Goal: Task Accomplishment & Management: Use online tool/utility

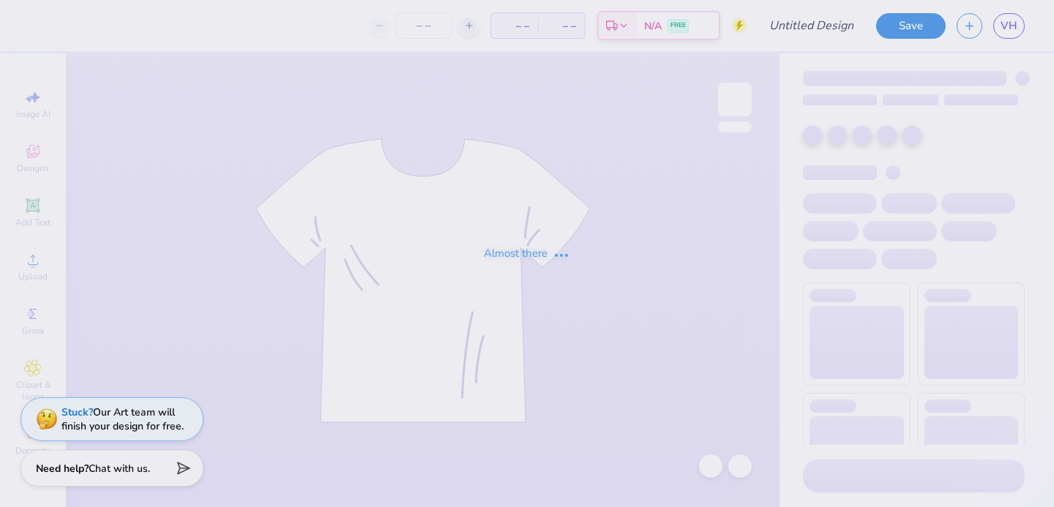
type input "blue"
type input "100"
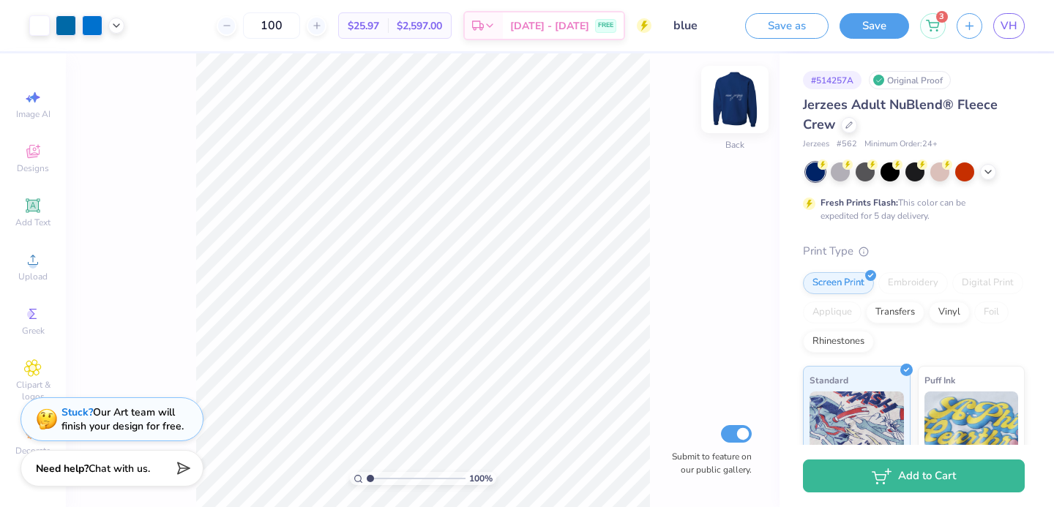
click at [743, 113] on img at bounding box center [734, 99] width 59 height 59
click at [743, 113] on img at bounding box center [734, 99] width 29 height 29
click at [1004, 22] on span "VH" at bounding box center [1008, 26] width 17 height 17
click at [722, 114] on img at bounding box center [734, 99] width 59 height 59
click at [735, 108] on img at bounding box center [734, 99] width 59 height 59
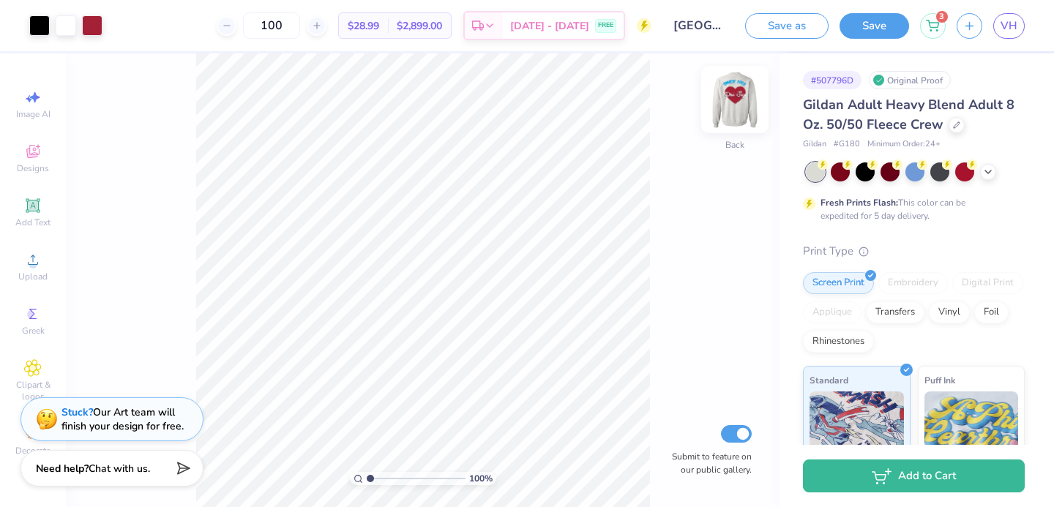
click at [727, 106] on img at bounding box center [734, 99] width 59 height 59
click at [729, 107] on img at bounding box center [734, 99] width 59 height 59
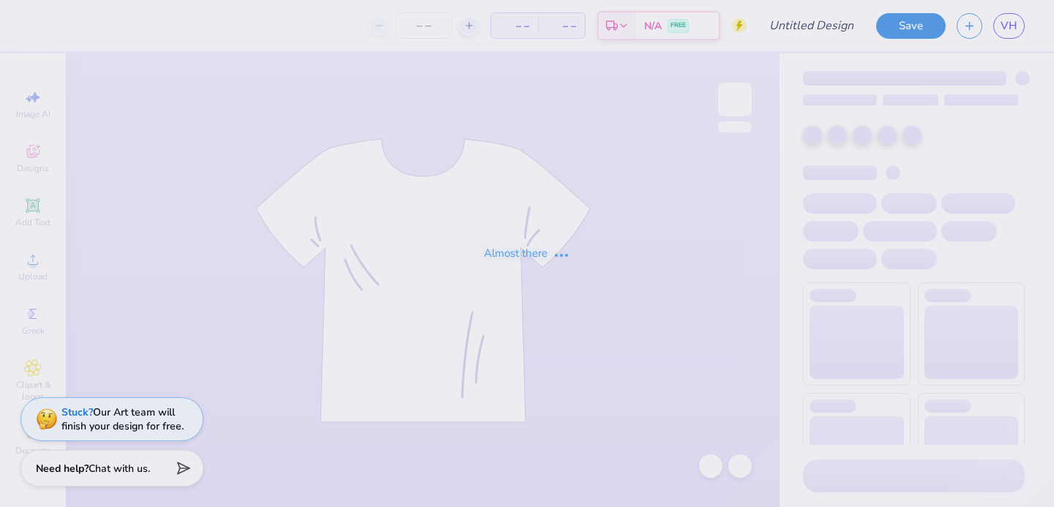
type input "[GEOGRAPHIC_DATA] : [PERSON_NAME]"
type input "100"
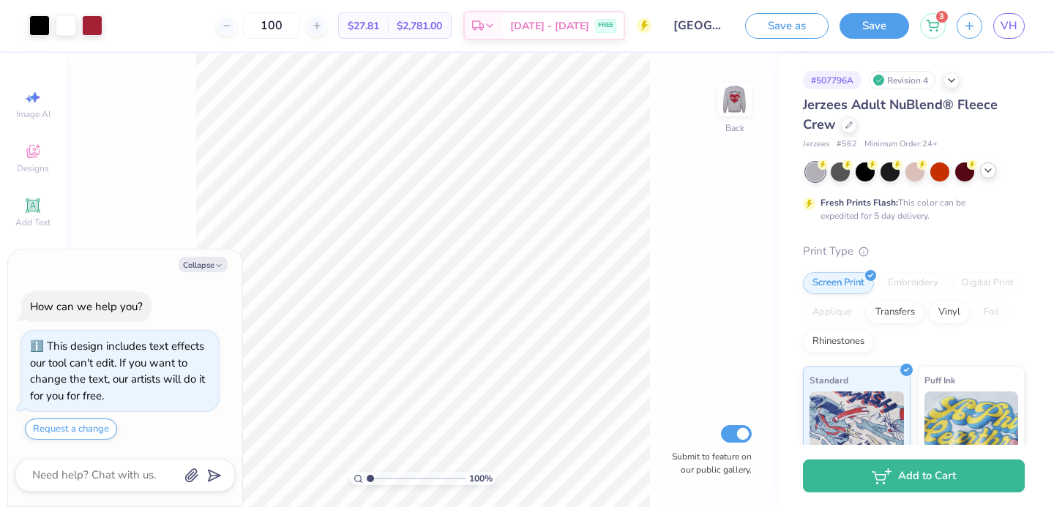
click at [984, 166] on icon at bounding box center [988, 171] width 12 height 12
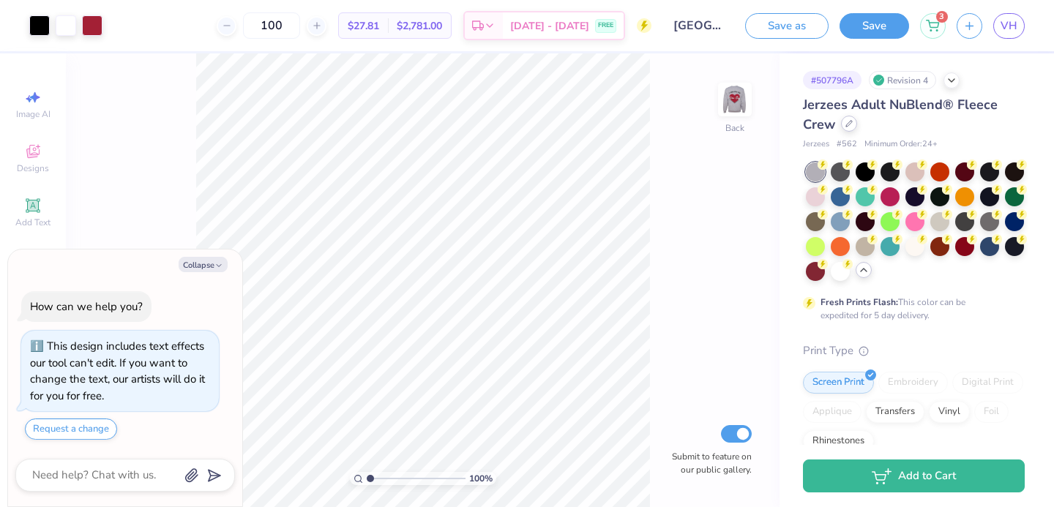
click at [849, 126] on icon at bounding box center [848, 123] width 7 height 7
type textarea "x"
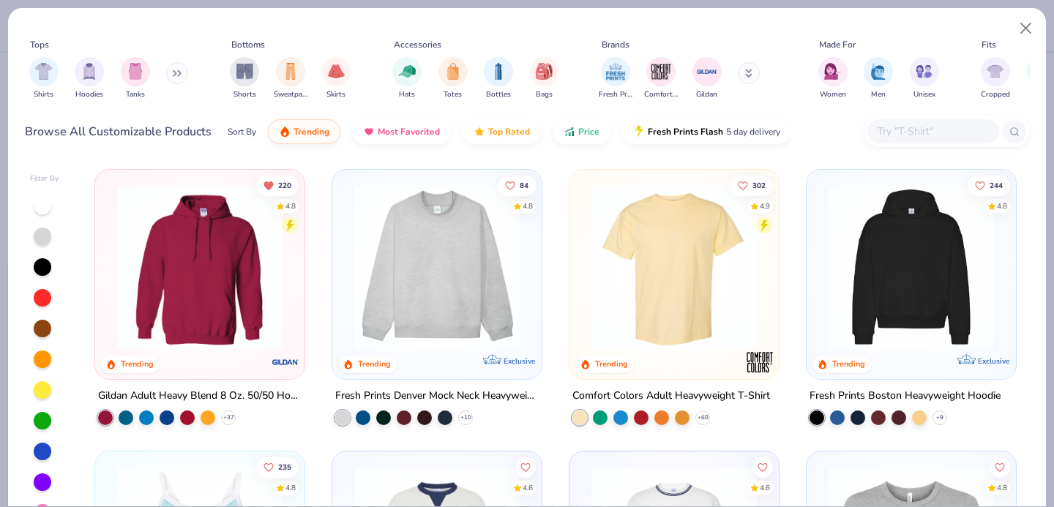
click at [897, 132] on input "text" at bounding box center [932, 131] width 113 height 17
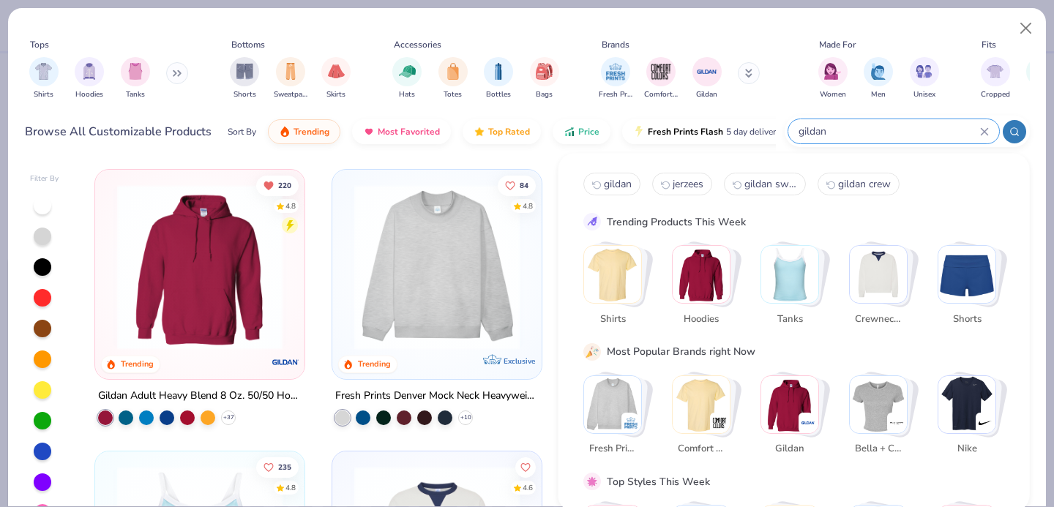
type input "gildan"
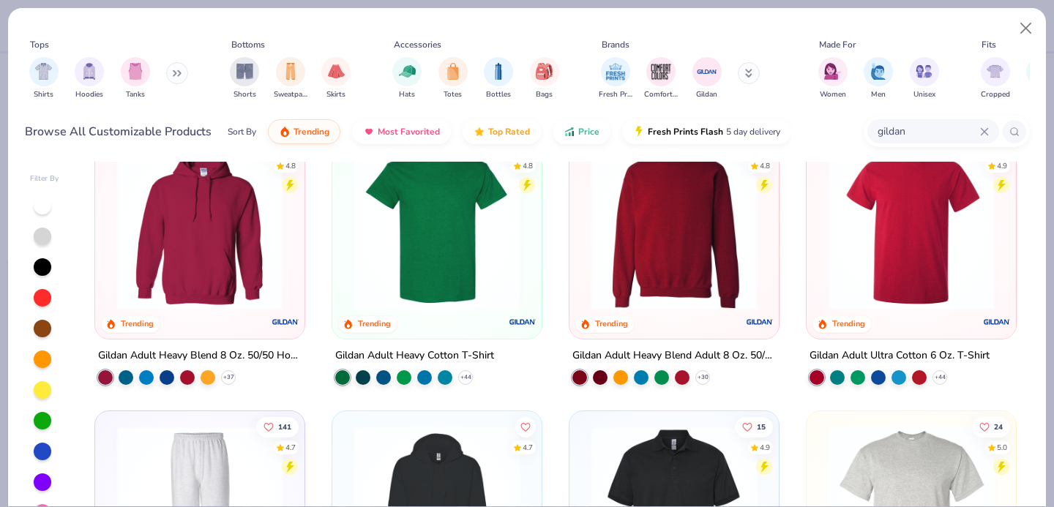
scroll to position [36, 0]
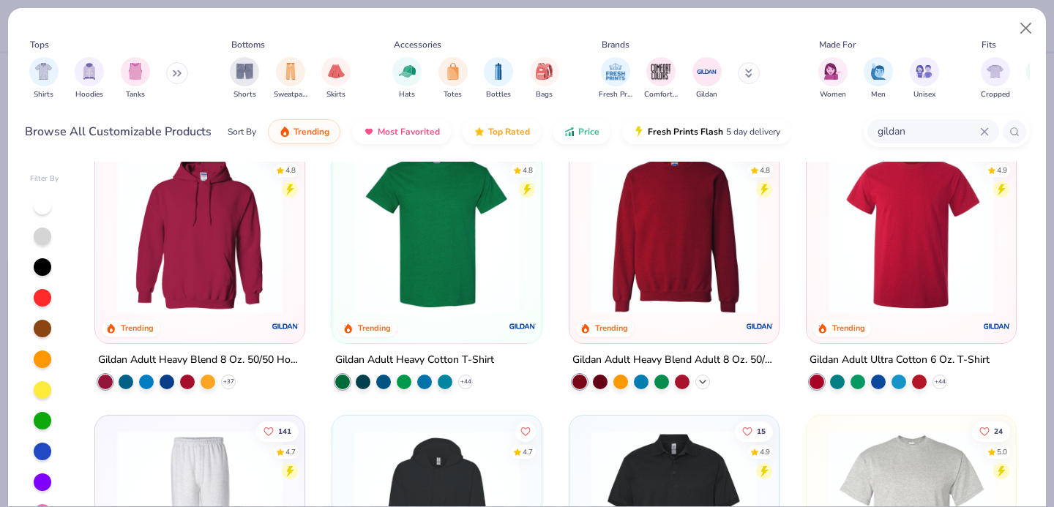
click at [699, 381] on icon at bounding box center [703, 382] width 12 height 12
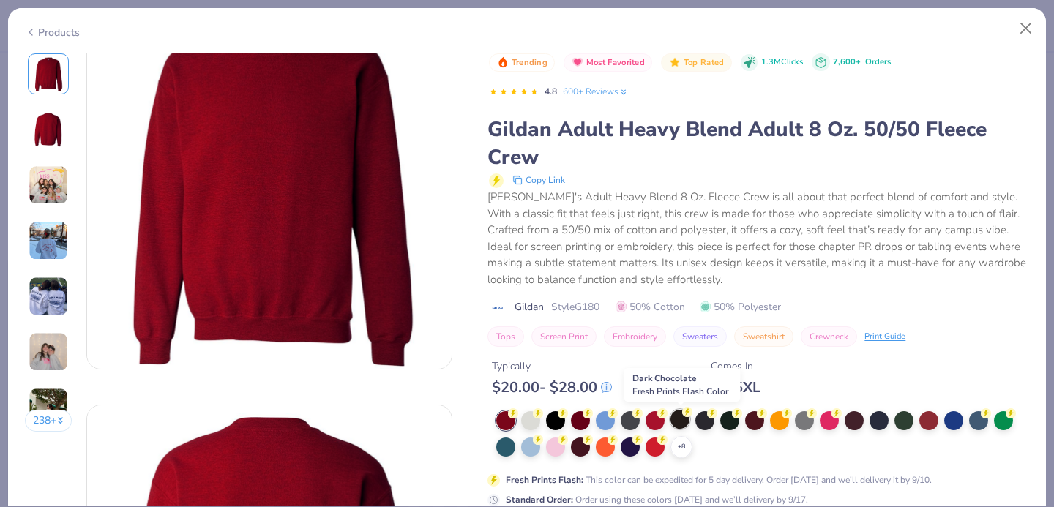
scroll to position [45, 0]
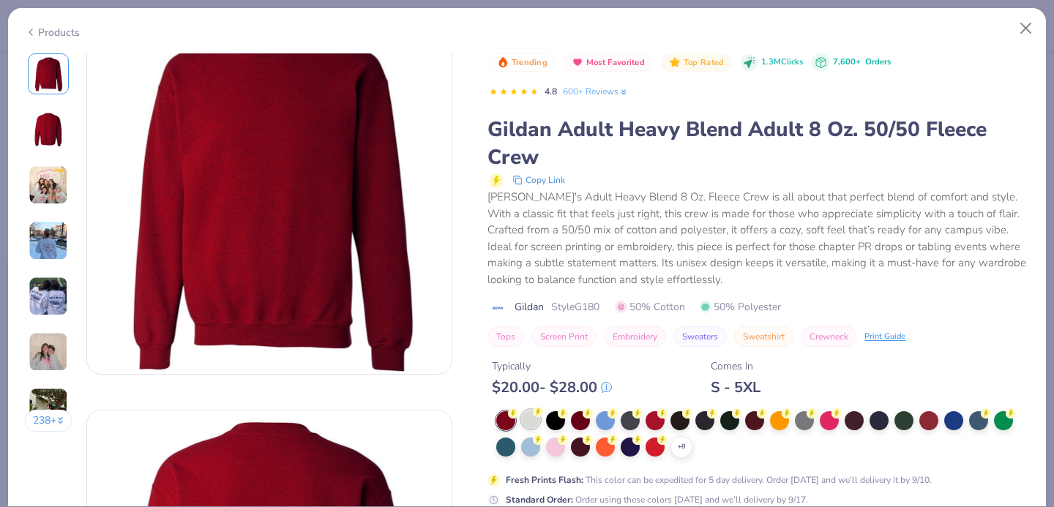
click at [531, 416] on div at bounding box center [530, 419] width 19 height 19
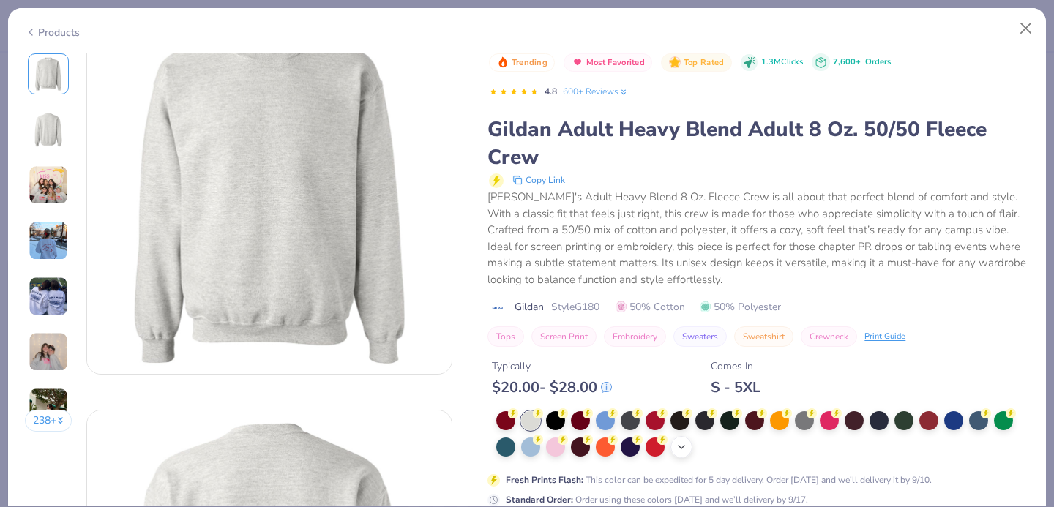
click at [674, 442] on div "+ 8" at bounding box center [681, 447] width 22 height 22
click at [749, 446] on div at bounding box center [754, 445] width 19 height 19
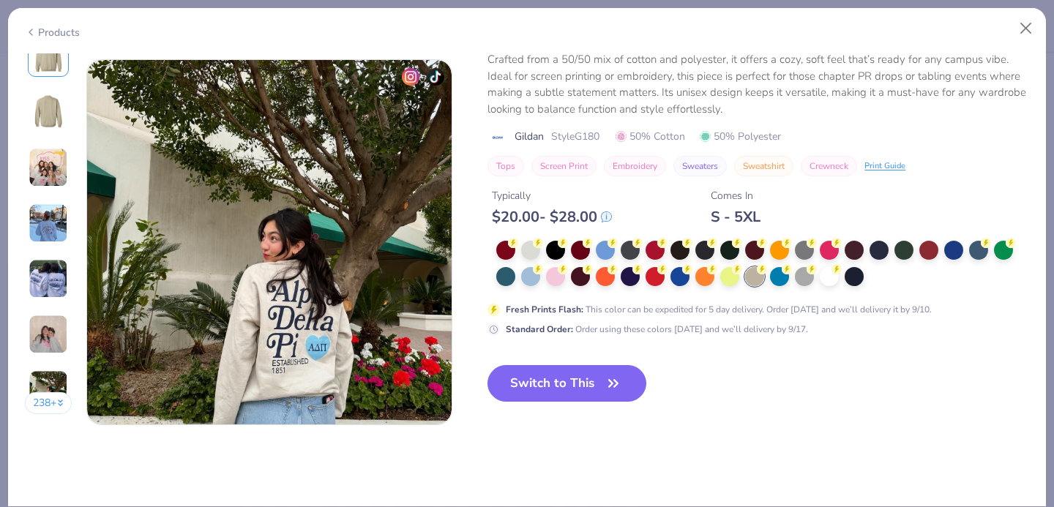
scroll to position [2416, 0]
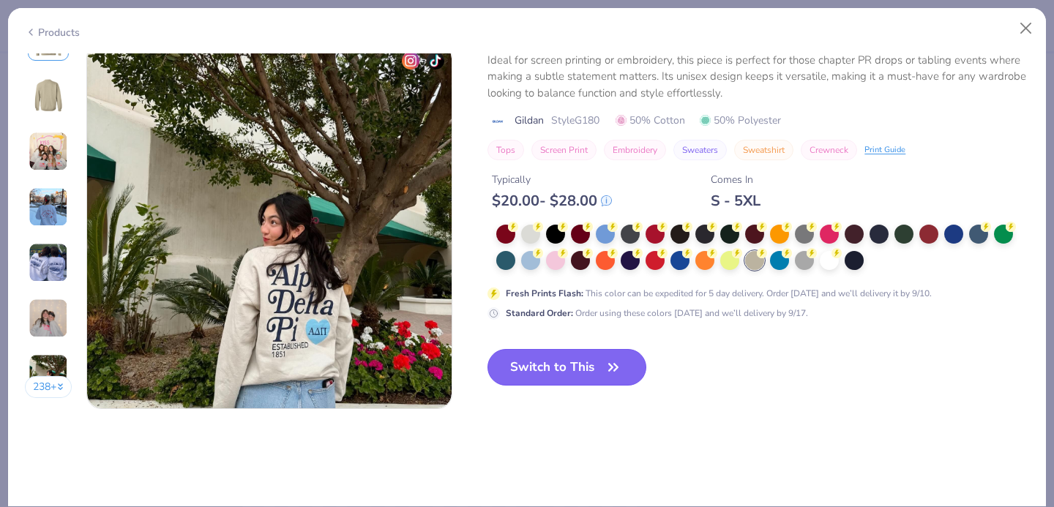
click at [540, 359] on button "Switch to This" at bounding box center [566, 367] width 159 height 37
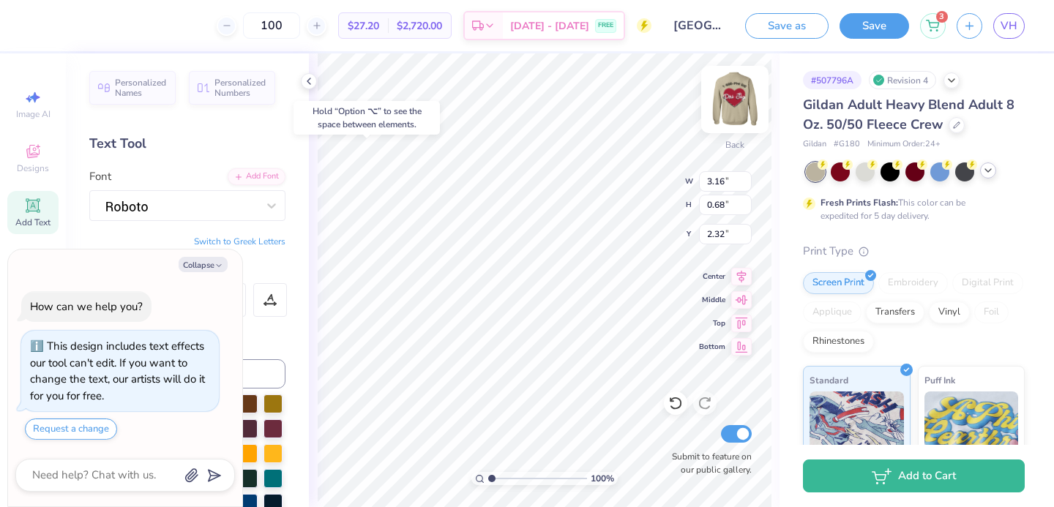
click at [740, 106] on img at bounding box center [734, 99] width 59 height 59
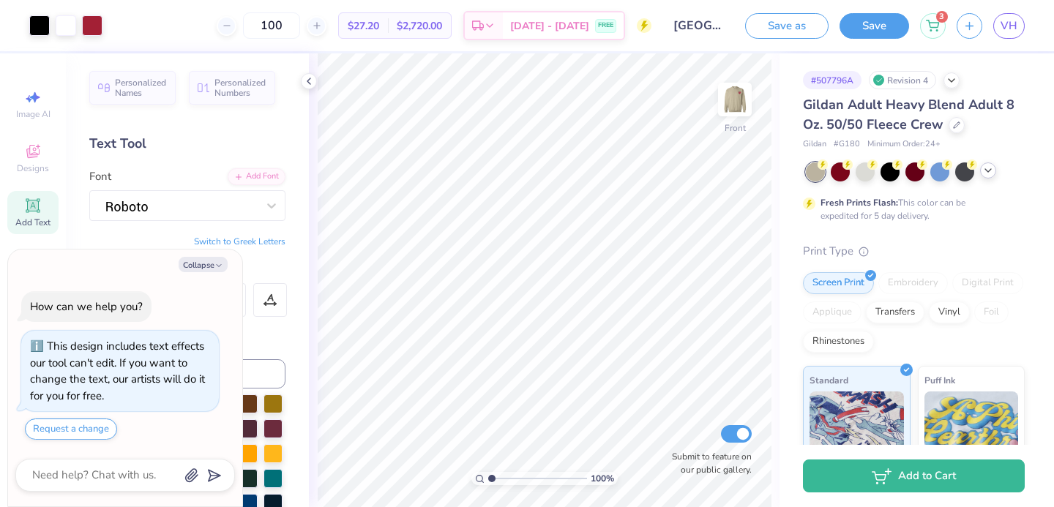
click at [739, 106] on img at bounding box center [734, 99] width 29 height 29
click at [725, 100] on img at bounding box center [734, 99] width 59 height 59
type textarea "x"
type input "8.84"
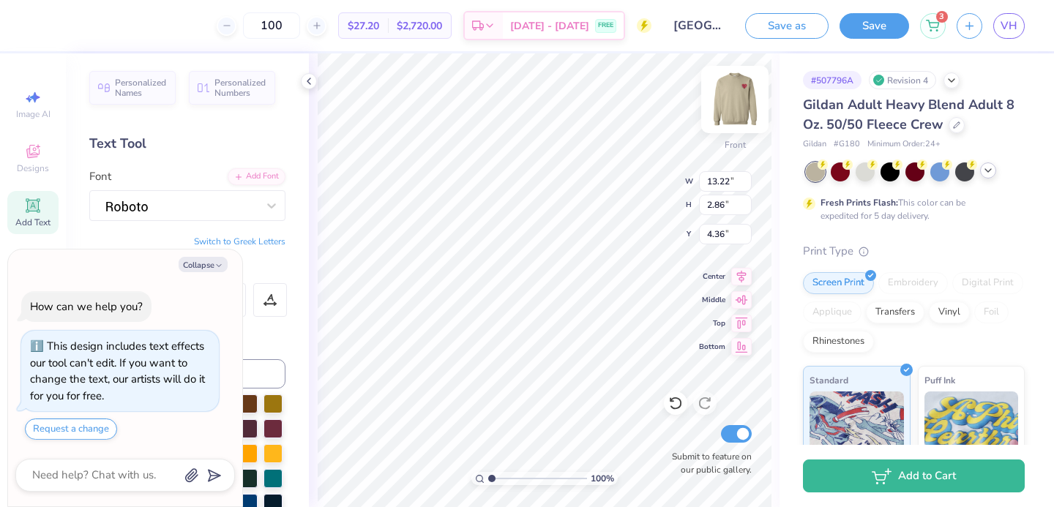
type textarea "x"
type input "5.97"
click at [727, 100] on img at bounding box center [734, 99] width 59 height 59
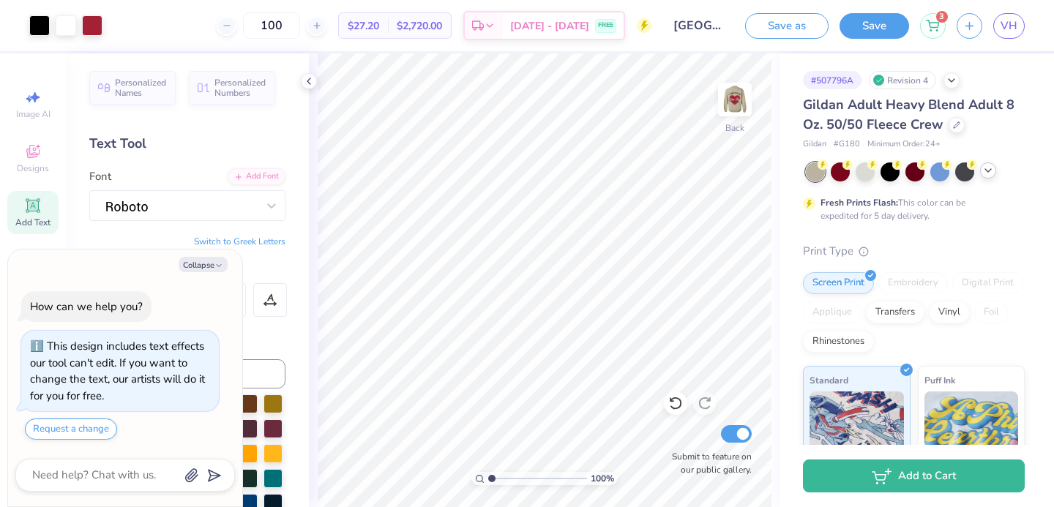
click at [727, 100] on img at bounding box center [734, 99] width 29 height 29
click at [735, 105] on img at bounding box center [734, 99] width 59 height 59
click at [735, 105] on img at bounding box center [734, 99] width 29 height 29
click at [735, 102] on img at bounding box center [734, 99] width 59 height 59
click at [735, 102] on img at bounding box center [734, 99] width 29 height 29
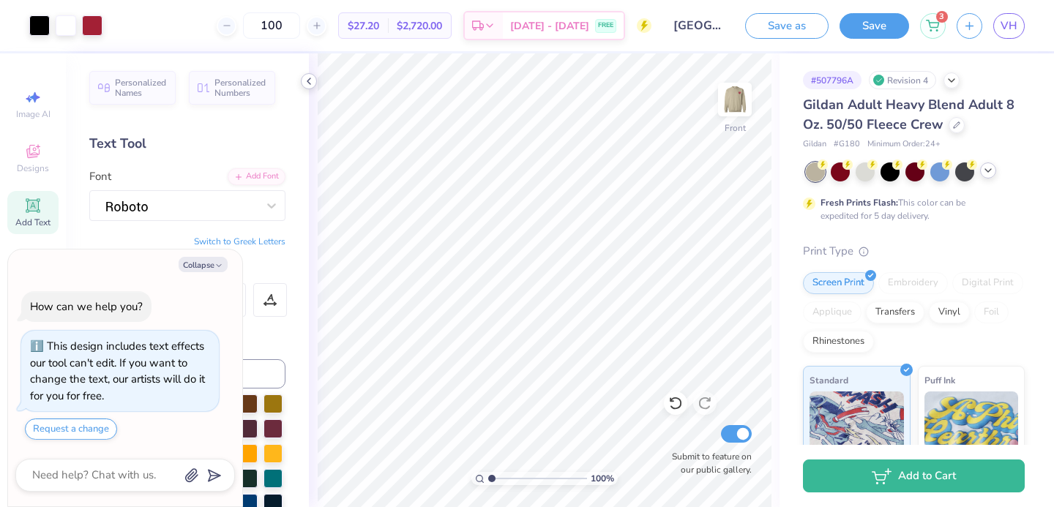
click at [305, 88] on div at bounding box center [309, 81] width 16 height 16
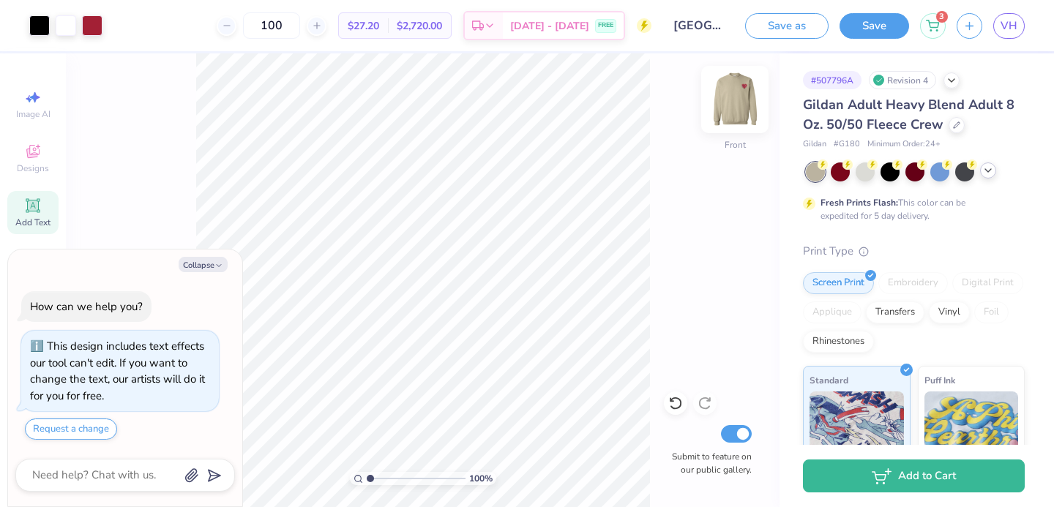
click at [726, 100] on img at bounding box center [734, 99] width 59 height 59
click at [729, 96] on img at bounding box center [734, 99] width 59 height 59
click at [729, 83] on img at bounding box center [734, 99] width 59 height 59
click at [680, 404] on icon at bounding box center [675, 403] width 15 height 15
click at [718, 113] on div at bounding box center [734, 99] width 67 height 67
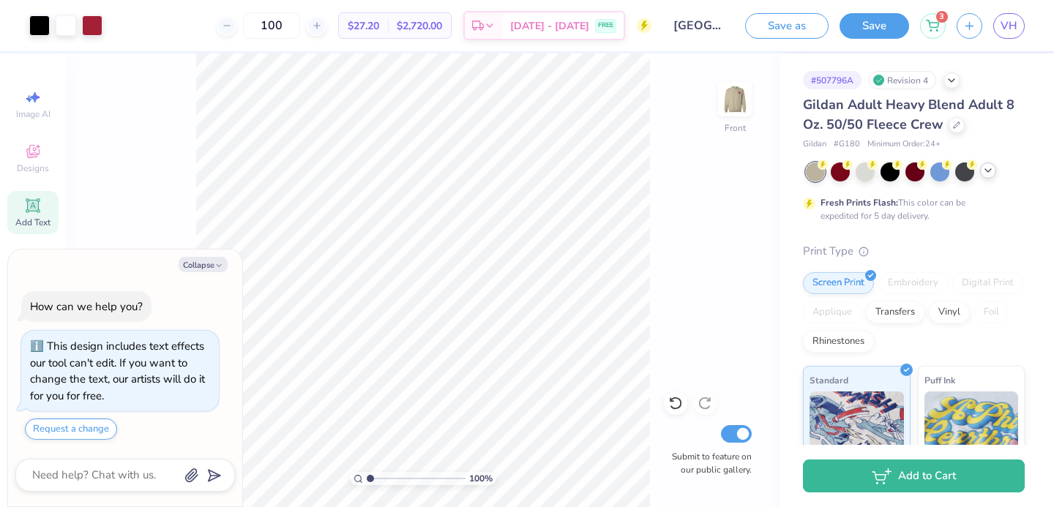
click at [720, 112] on img at bounding box center [734, 99] width 29 height 29
click at [873, 16] on button "Save" at bounding box center [874, 24] width 70 height 26
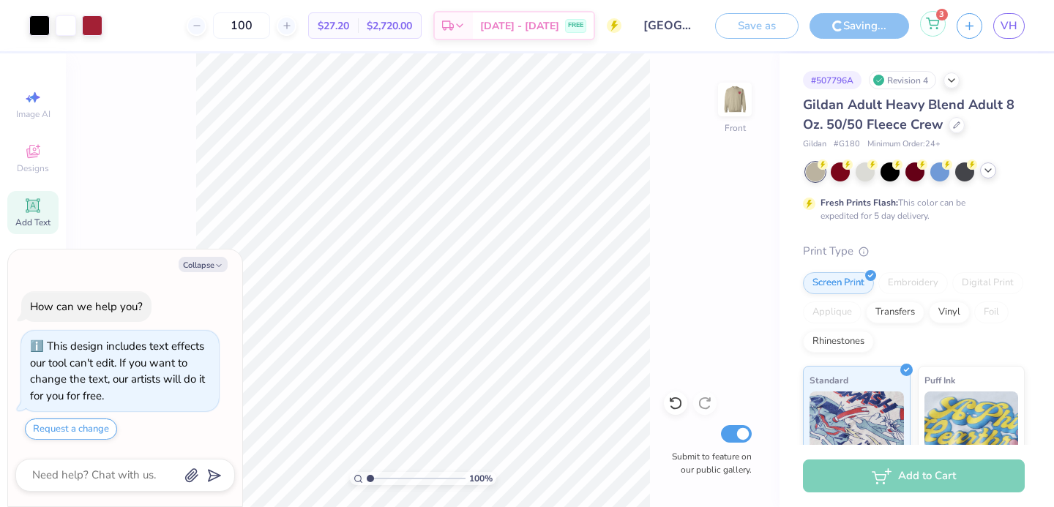
type textarea "x"
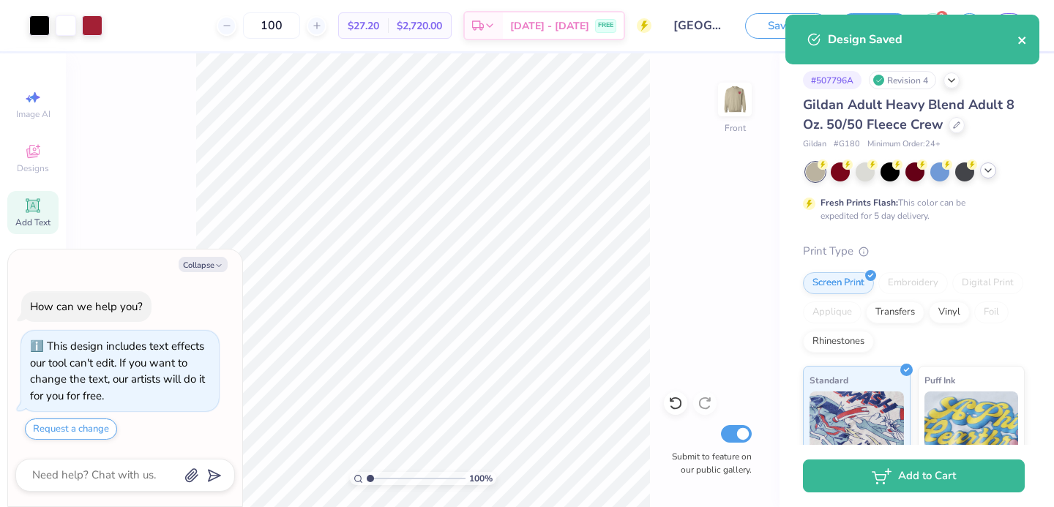
click at [1021, 41] on icon "close" at bounding box center [1021, 40] width 7 height 7
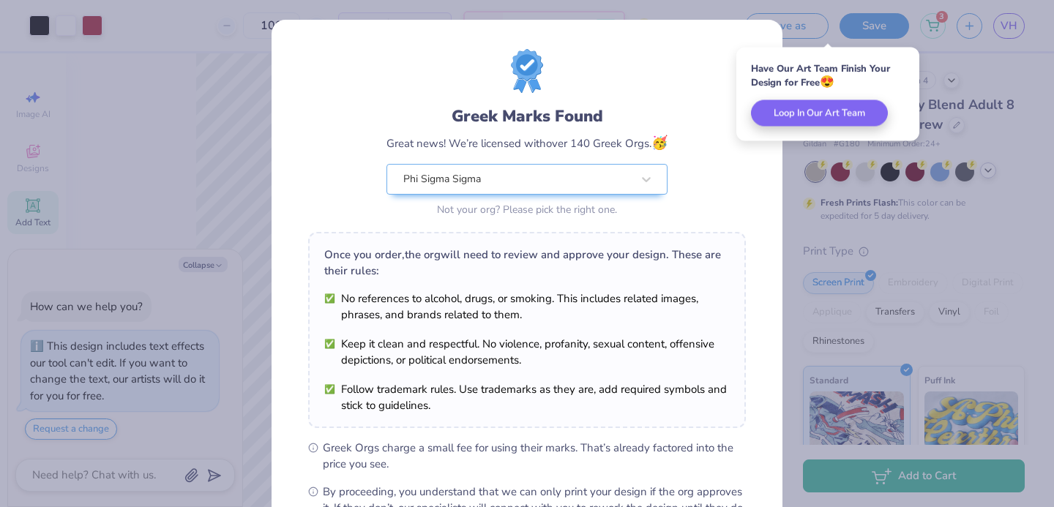
scroll to position [178, 0]
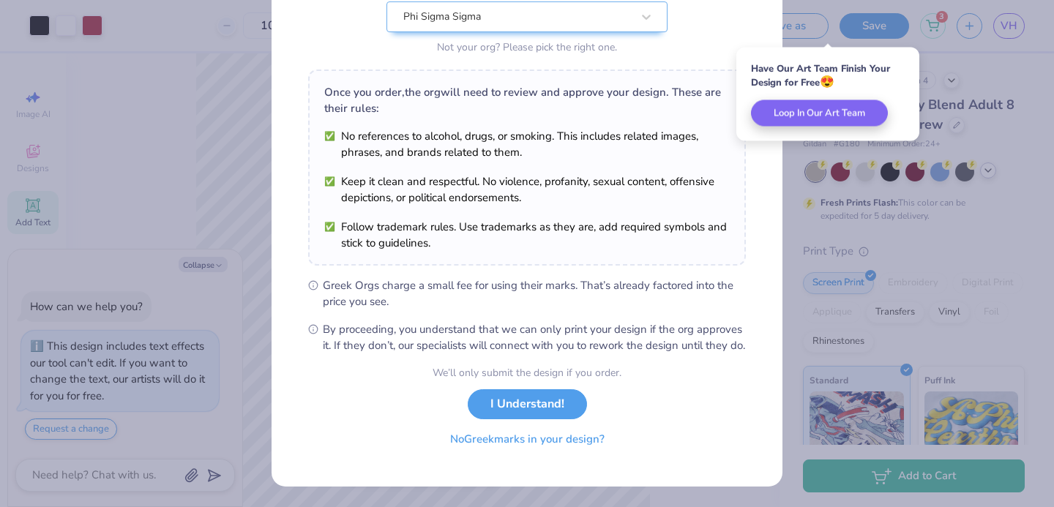
click at [525, 442] on button "No Greek marks in your design?" at bounding box center [527, 439] width 179 height 30
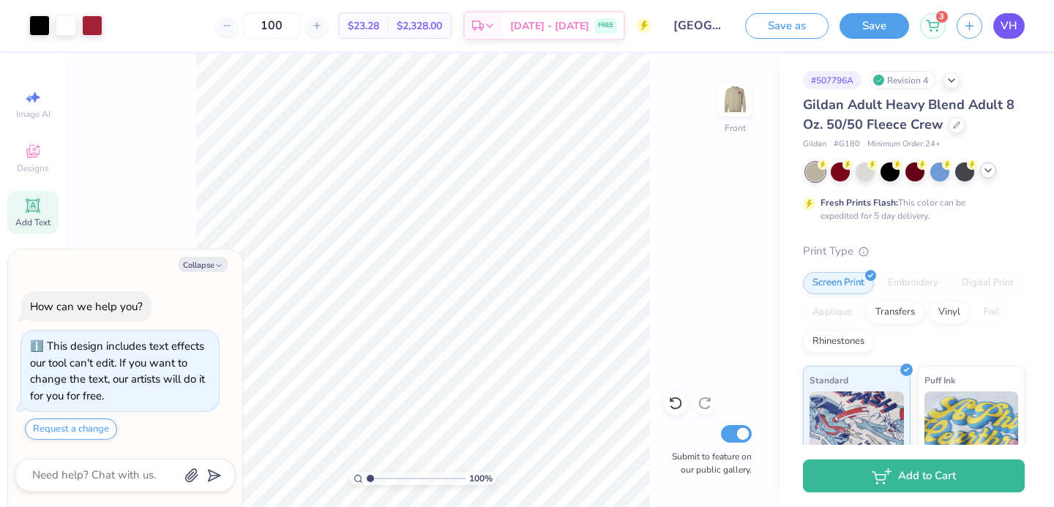
click at [999, 25] on link "VH" at bounding box center [1008, 26] width 31 height 26
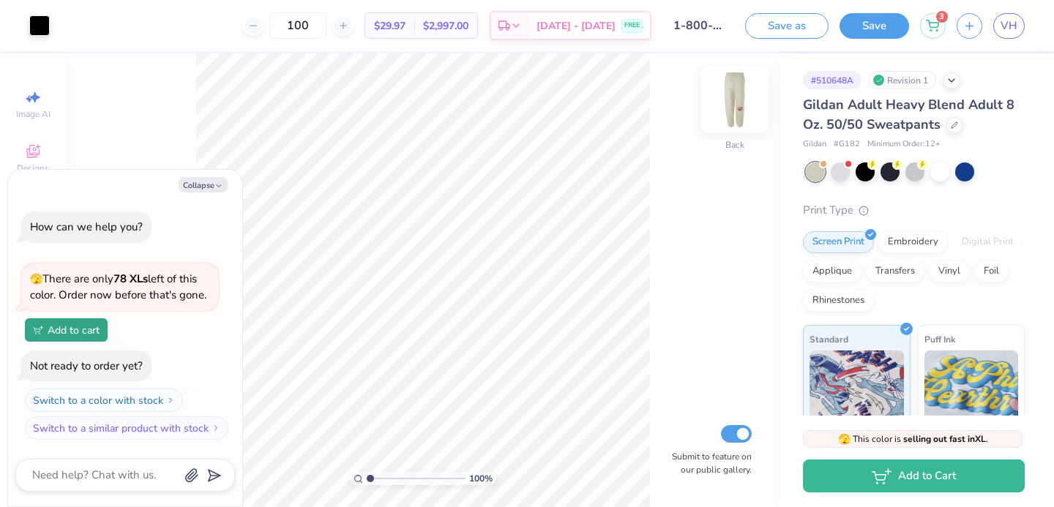
click at [732, 113] on img at bounding box center [734, 99] width 59 height 59
click at [683, 397] on div at bounding box center [675, 402] width 23 height 23
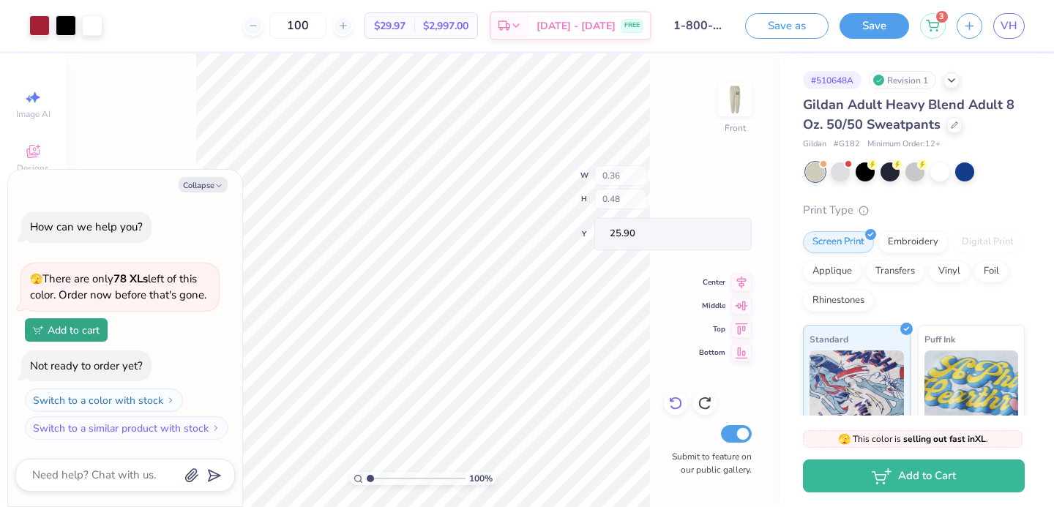
click at [683, 397] on div at bounding box center [675, 402] width 23 height 23
type textarea "x"
type input "25.90"
type textarea "x"
type input "25.91"
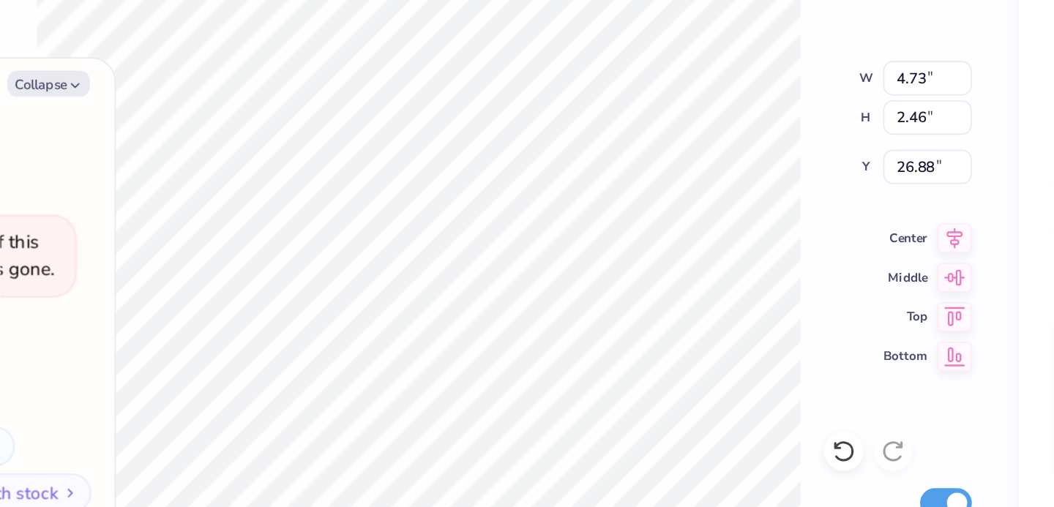
type textarea "x"
type input "26.82"
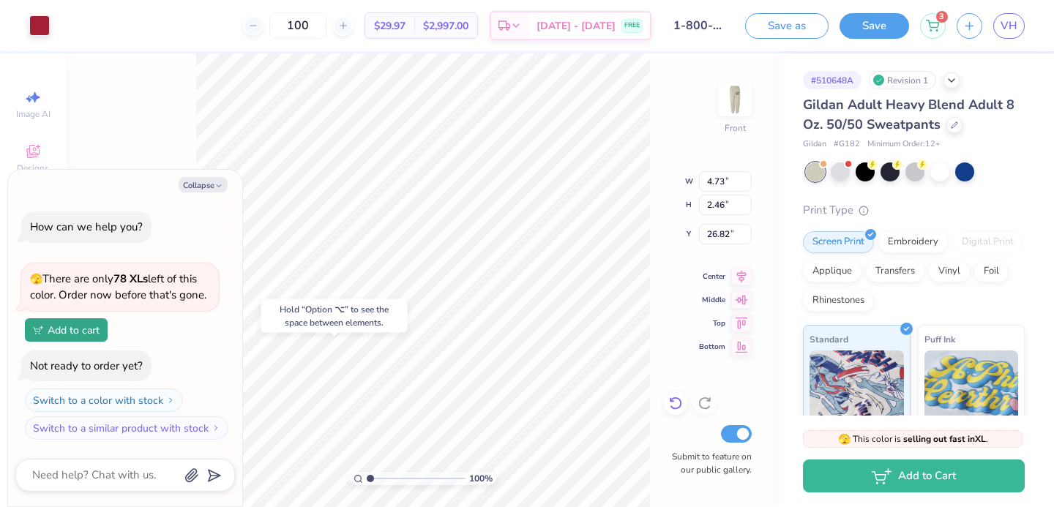
click at [672, 402] on icon at bounding box center [675, 403] width 15 height 15
type textarea "x"
type input "26.88"
type textarea "x"
type input "28.49"
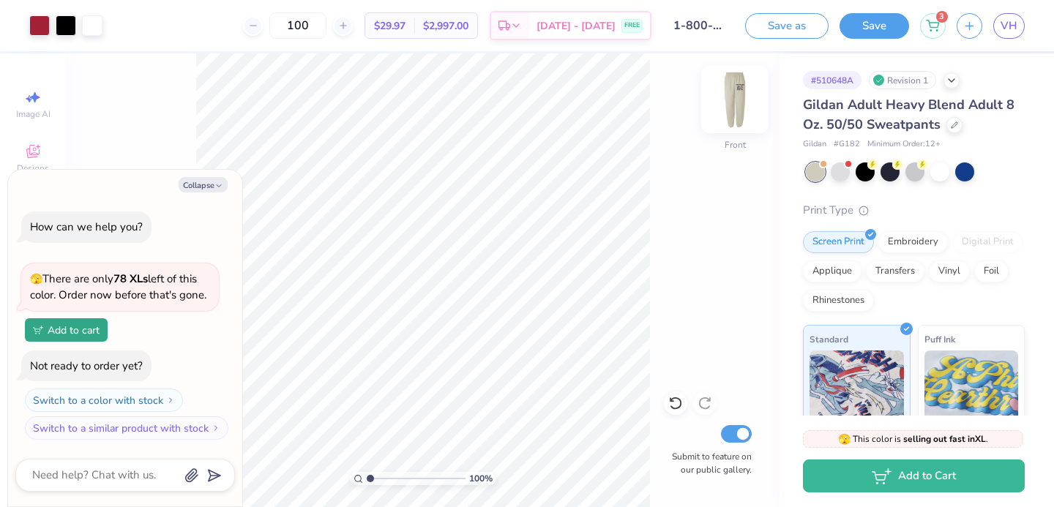
click at [723, 101] on img at bounding box center [734, 99] width 59 height 59
click at [723, 101] on img at bounding box center [734, 99] width 29 height 29
click at [673, 403] on icon at bounding box center [675, 403] width 15 height 15
click at [673, 404] on icon at bounding box center [675, 403] width 15 height 15
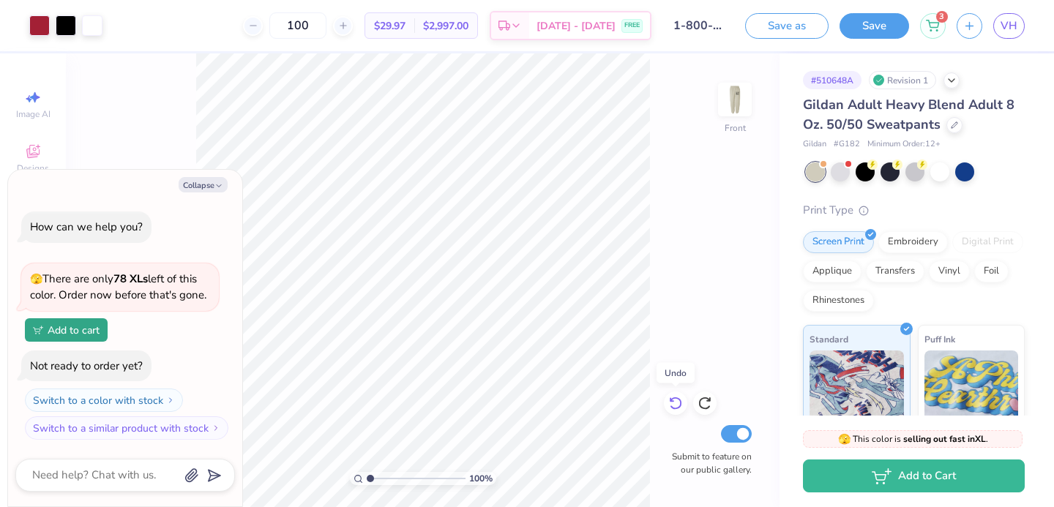
click at [673, 404] on icon at bounding box center [675, 403] width 15 height 15
click at [673, 405] on icon at bounding box center [675, 403] width 15 height 15
click at [726, 125] on div "Front" at bounding box center [735, 109] width 34 height 52
click at [892, 19] on button "Save" at bounding box center [874, 24] width 70 height 26
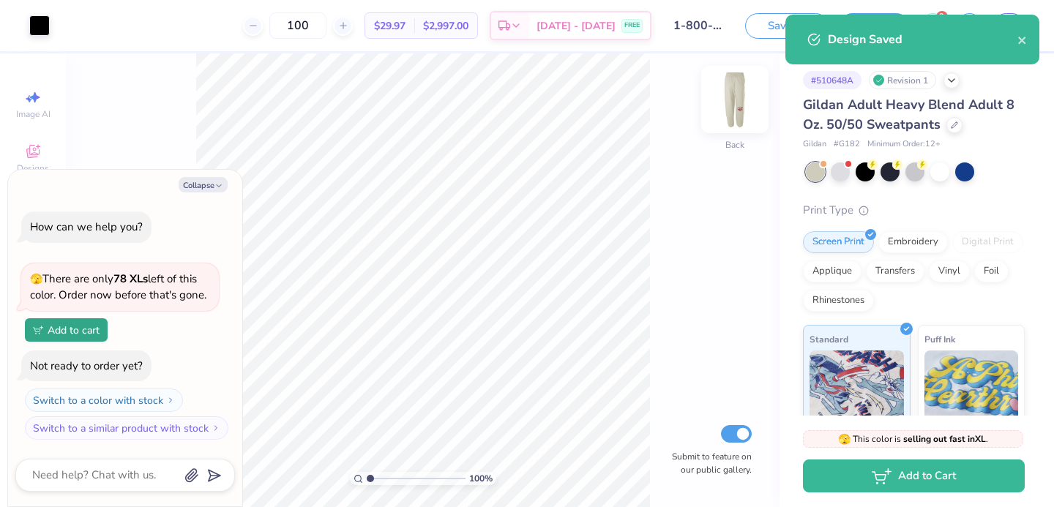
click at [720, 110] on img at bounding box center [734, 99] width 59 height 59
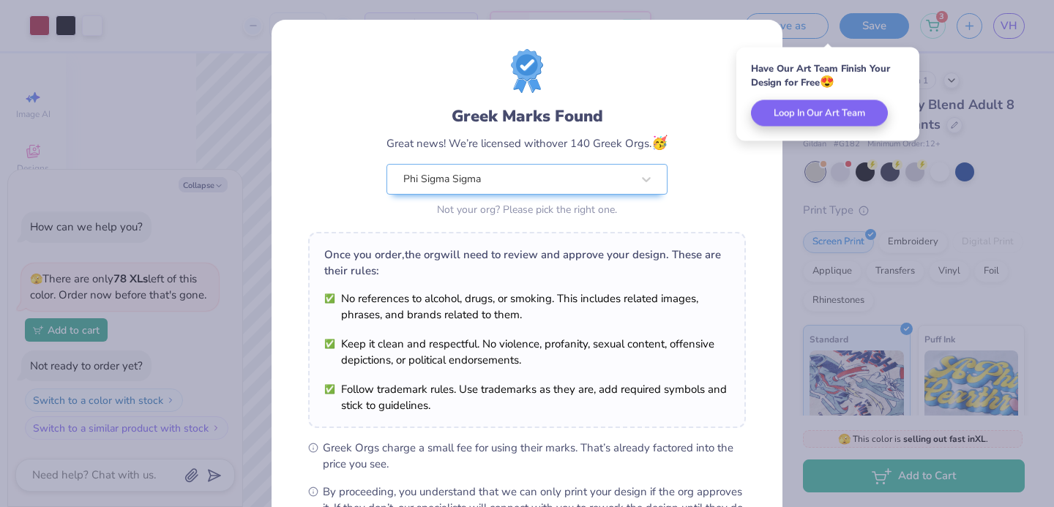
scroll to position [178, 0]
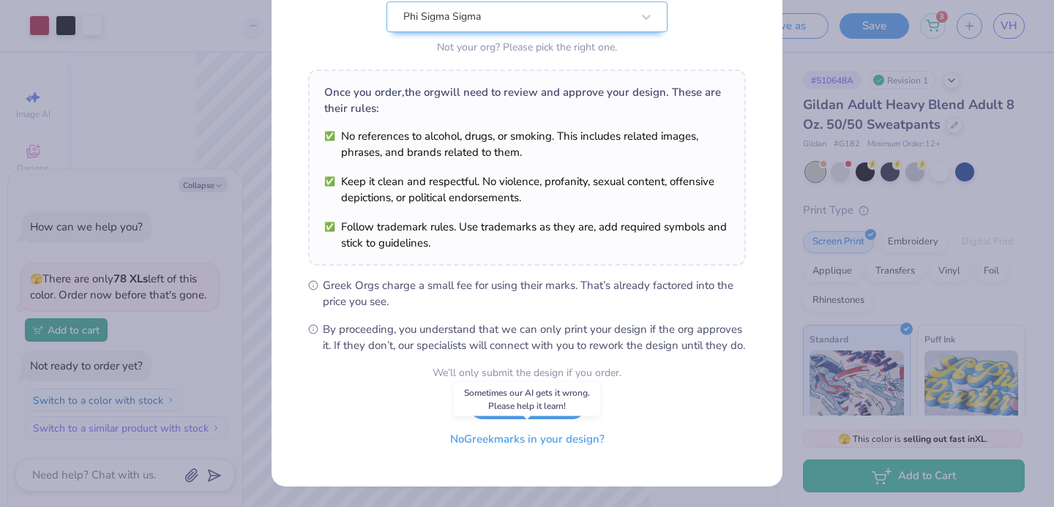
click at [502, 448] on button "No Greek marks in your design?" at bounding box center [527, 439] width 179 height 30
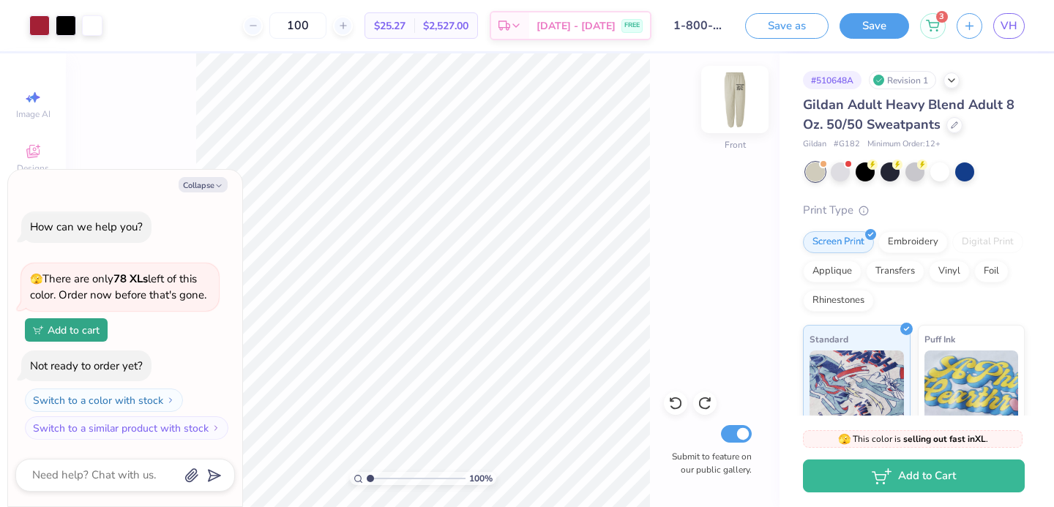
click at [729, 110] on img at bounding box center [734, 99] width 59 height 59
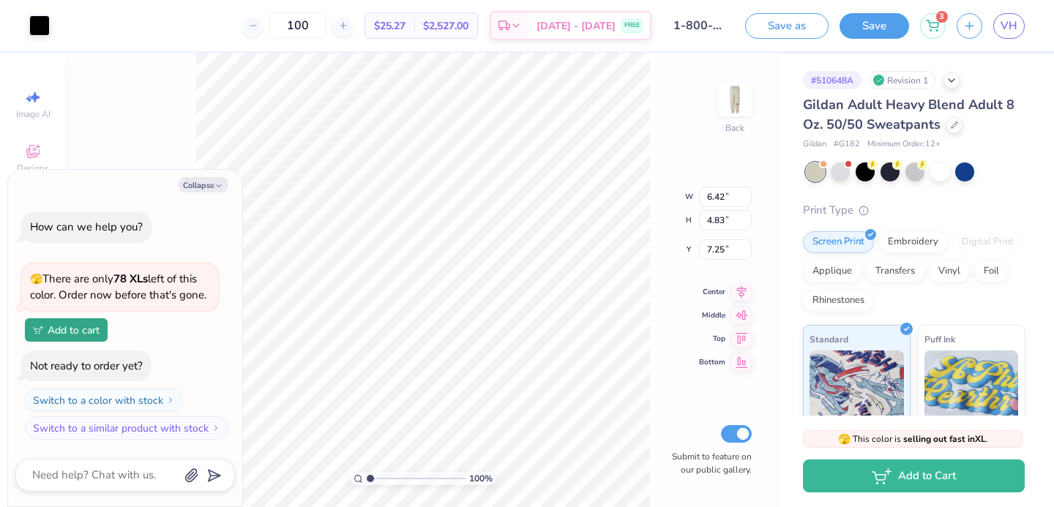
type textarea "x"
type input "6.99"
click at [1024, 39] on div "Save as Save 3 VH" at bounding box center [899, 25] width 309 height 51
click at [1019, 36] on div "VH" at bounding box center [1008, 26] width 31 height 26
click at [1010, 28] on span "VH" at bounding box center [1008, 26] width 17 height 17
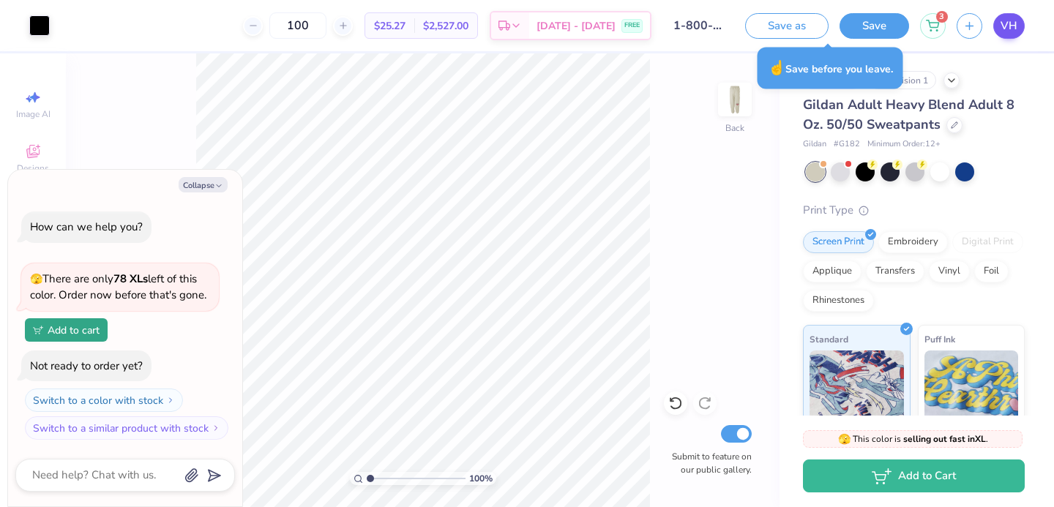
type textarea "x"
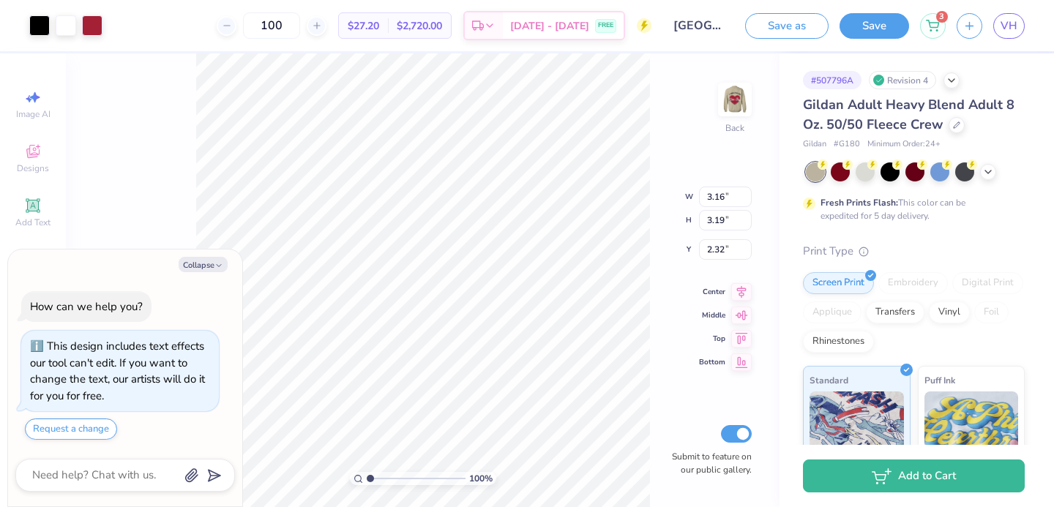
type textarea "x"
type input "3.00"
type textarea "x"
type input "3.61"
type input "3.13"
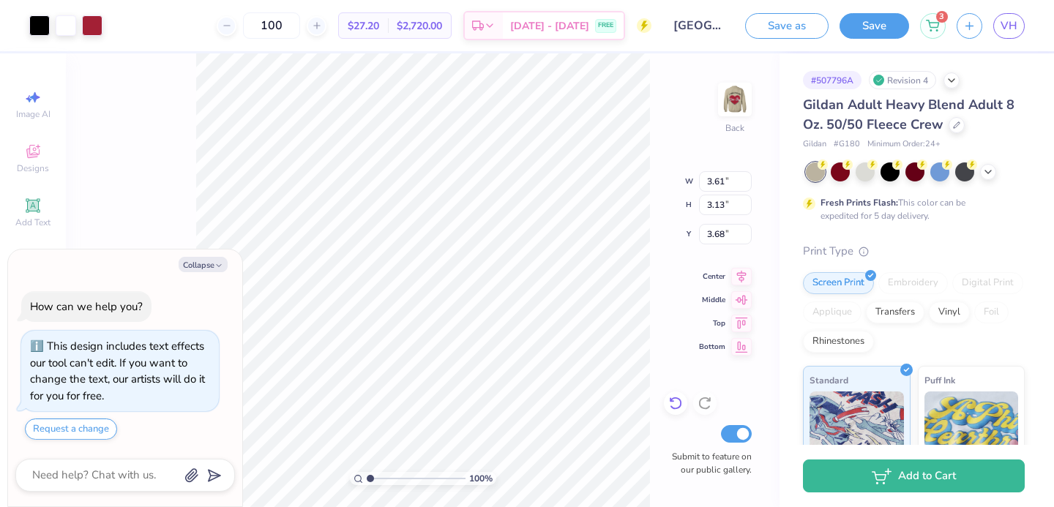
click at [673, 393] on div at bounding box center [675, 402] width 23 height 23
type textarea "x"
type input "2.99"
type input "2.59"
click at [670, 397] on icon at bounding box center [675, 403] width 15 height 15
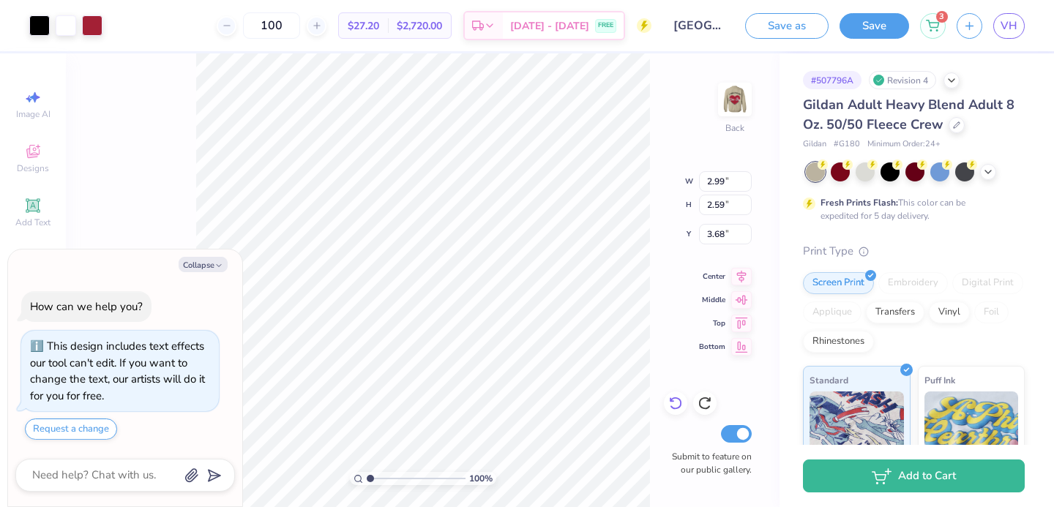
type textarea "x"
type input "3.60"
type textarea "x"
type input "3.80"
type input "3.84"
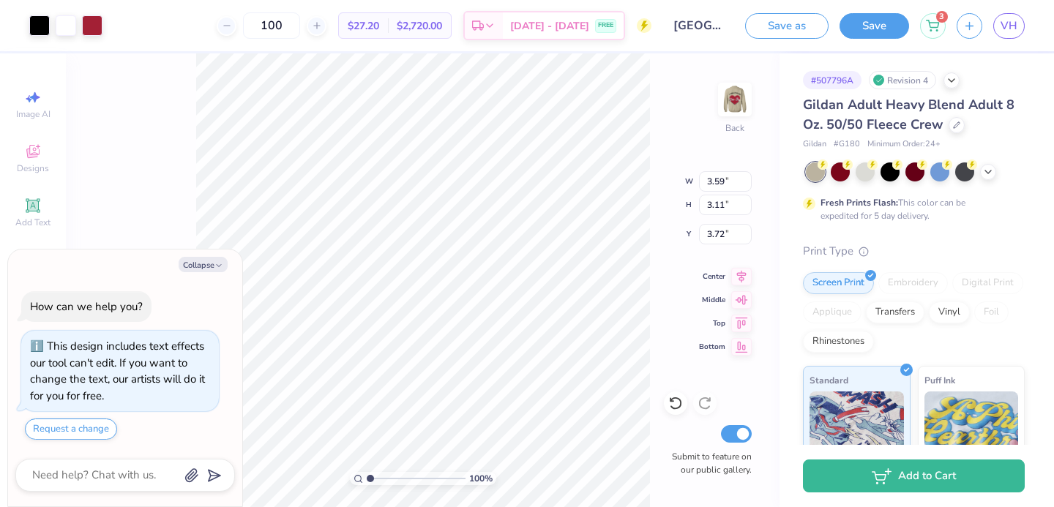
type textarea "x"
type input "3.82"
click at [672, 397] on icon at bounding box center [675, 403] width 15 height 15
type textarea "x"
type input "3.72"
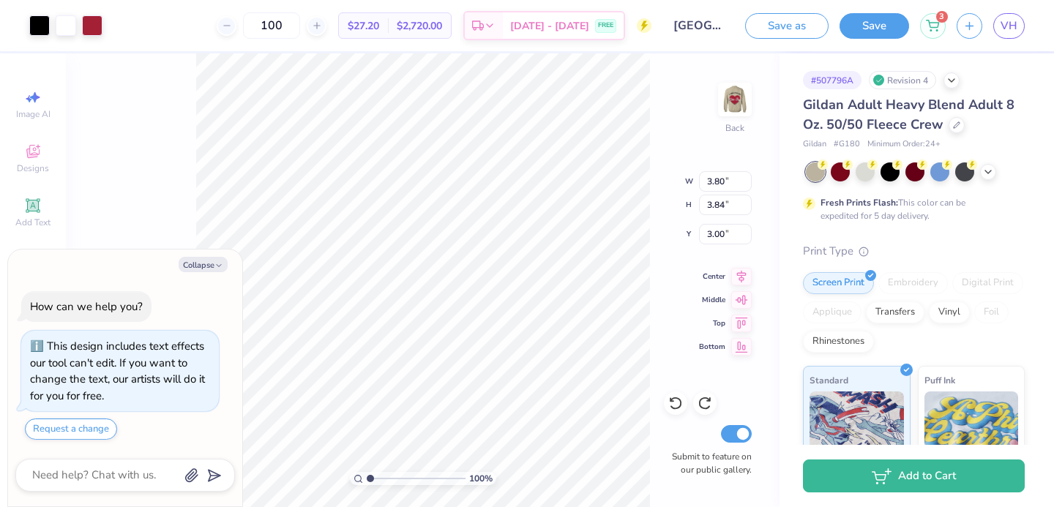
type textarea "x"
type input "3.29"
type input "3.32"
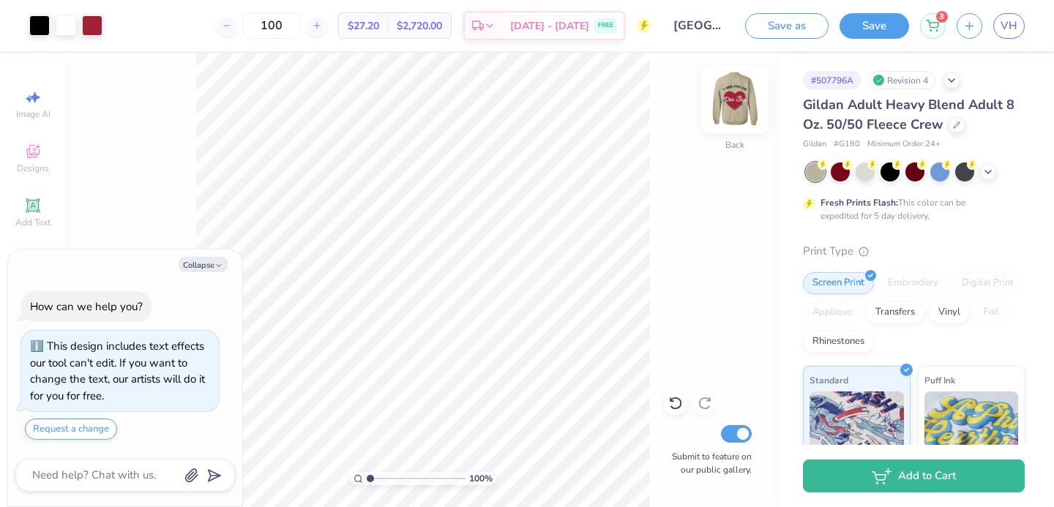
click at [730, 112] on img at bounding box center [734, 99] width 59 height 59
click at [730, 112] on img at bounding box center [734, 99] width 29 height 29
click at [683, 409] on div at bounding box center [675, 402] width 23 height 23
click at [682, 409] on icon at bounding box center [675, 403] width 15 height 15
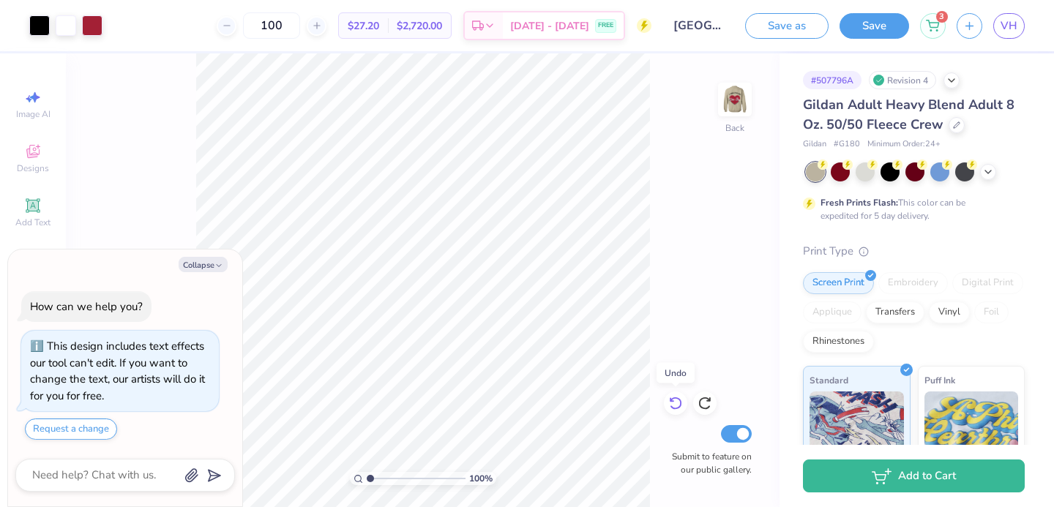
click at [682, 409] on icon at bounding box center [675, 403] width 15 height 15
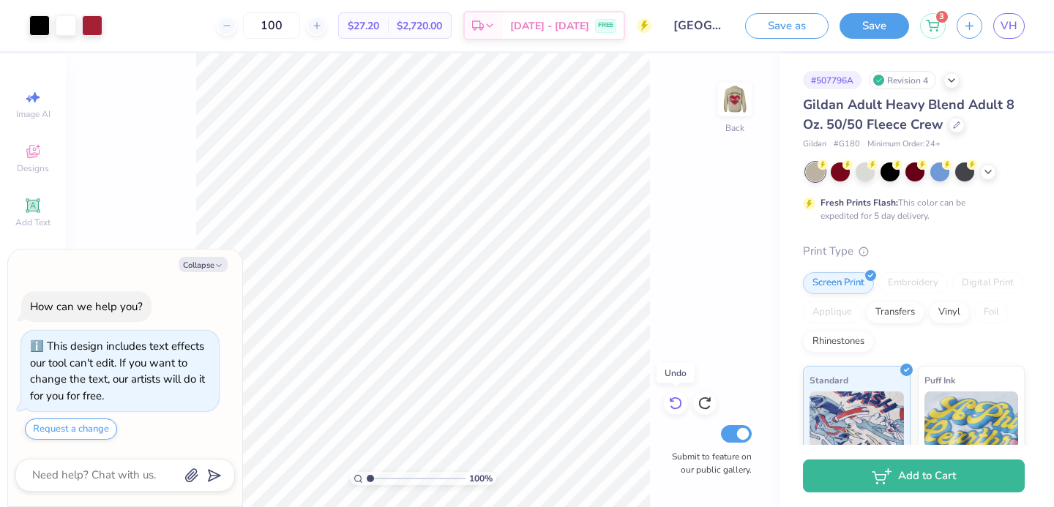
click at [682, 409] on icon at bounding box center [675, 403] width 15 height 15
click at [682, 409] on div "100 % Back Submit to feature on our public gallery." at bounding box center [422, 280] width 713 height 454
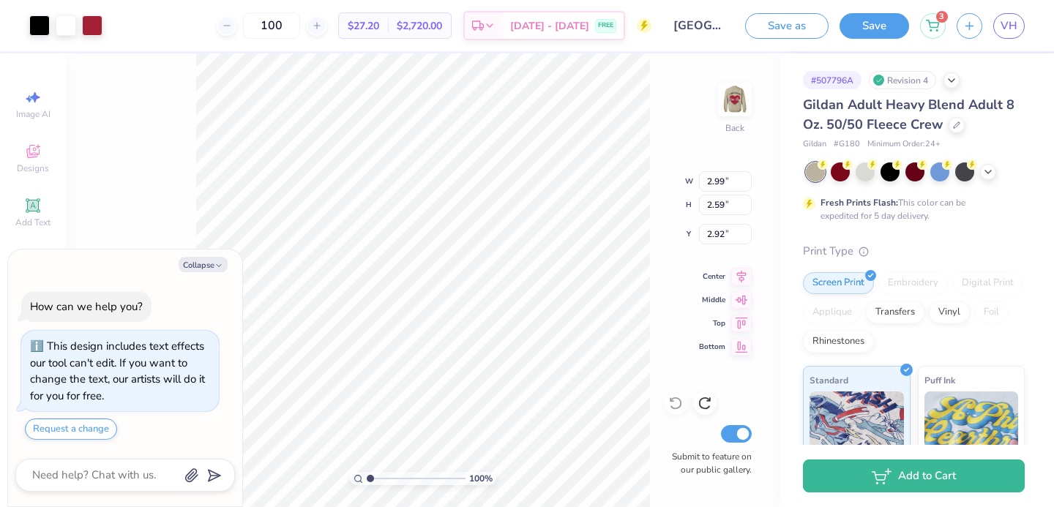
type textarea "x"
type input "3.00"
click at [669, 404] on icon at bounding box center [675, 403] width 15 height 15
click at [1020, 34] on link "VH" at bounding box center [1008, 26] width 31 height 26
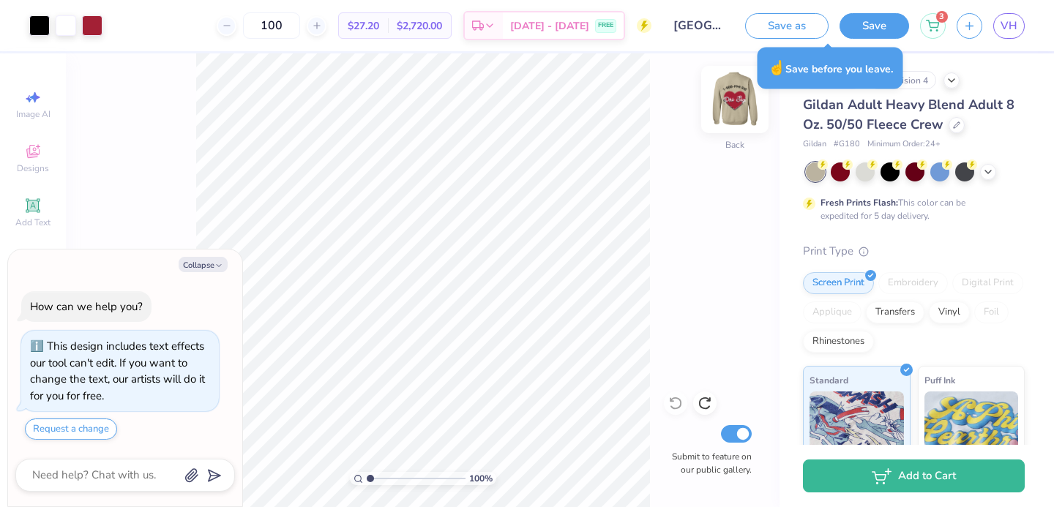
click at [728, 101] on img at bounding box center [734, 99] width 59 height 59
click at [1013, 26] on span "VH" at bounding box center [1008, 26] width 17 height 17
click at [887, 29] on button "Save" at bounding box center [874, 26] width 70 height 26
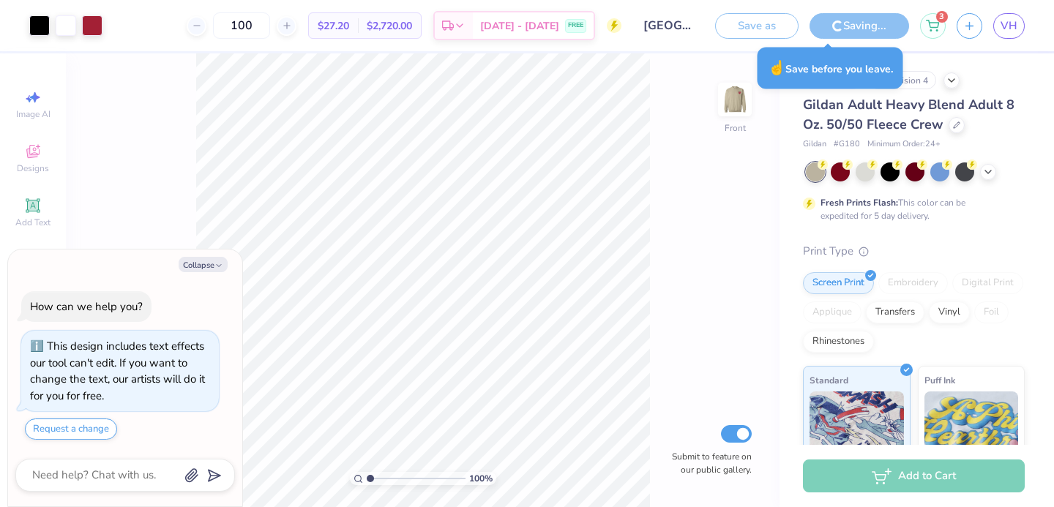
type textarea "x"
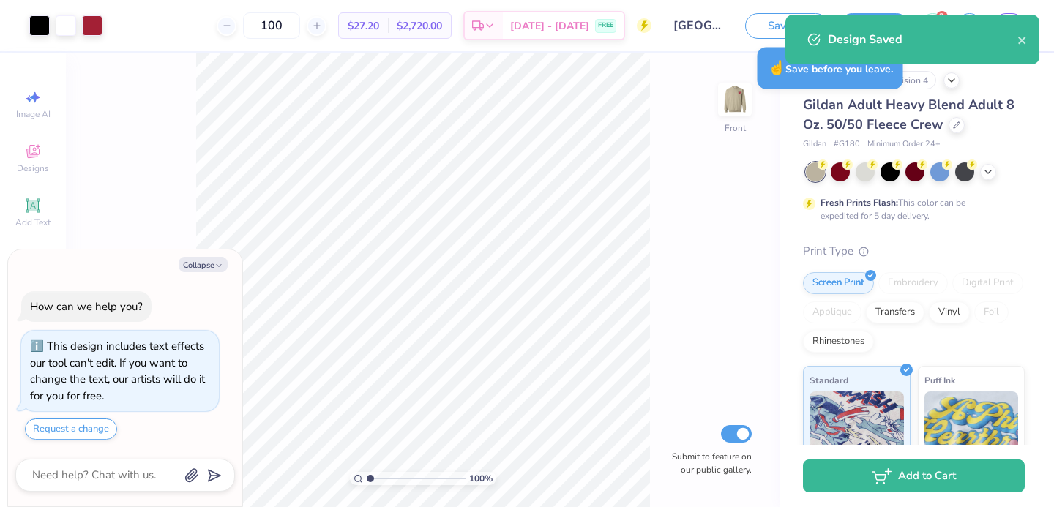
click at [1033, 35] on div "Design Saved" at bounding box center [912, 40] width 254 height 50
click at [1017, 37] on icon "close" at bounding box center [1022, 40] width 10 height 12
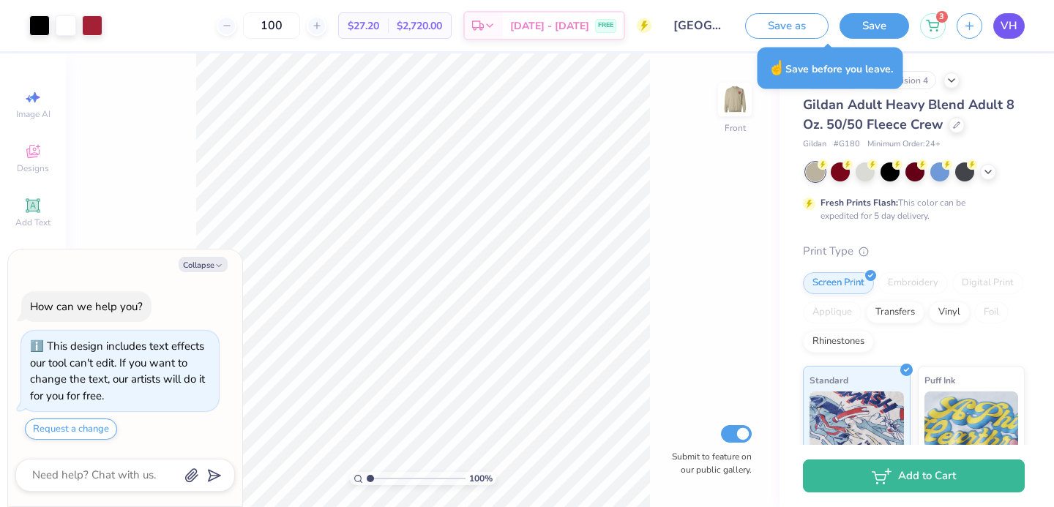
click at [1015, 31] on span "VH" at bounding box center [1008, 26] width 17 height 17
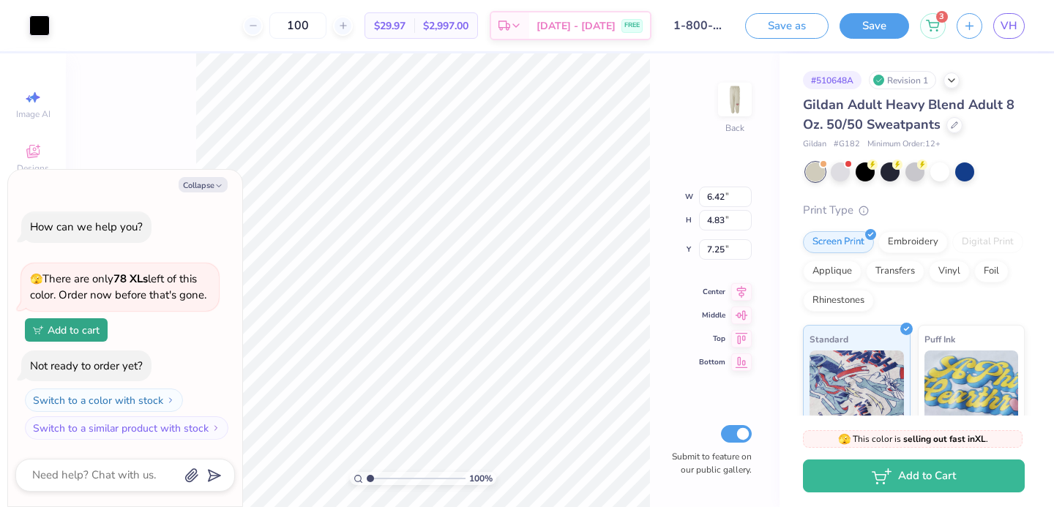
type textarea "x"
type input "7.23"
click at [875, 34] on button "Save" at bounding box center [874, 26] width 70 height 26
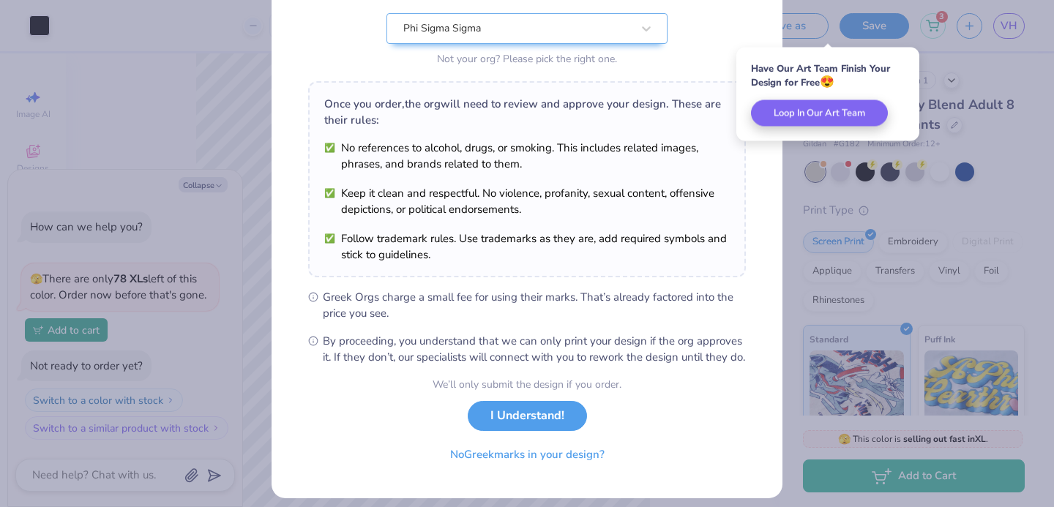
scroll to position [178, 0]
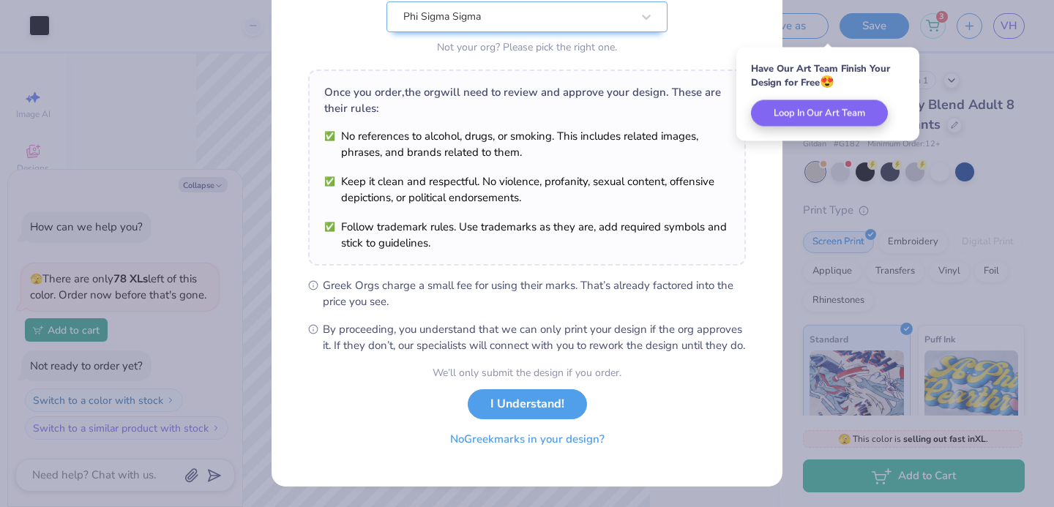
click at [528, 452] on button "No Greek marks in your design?" at bounding box center [527, 439] width 179 height 30
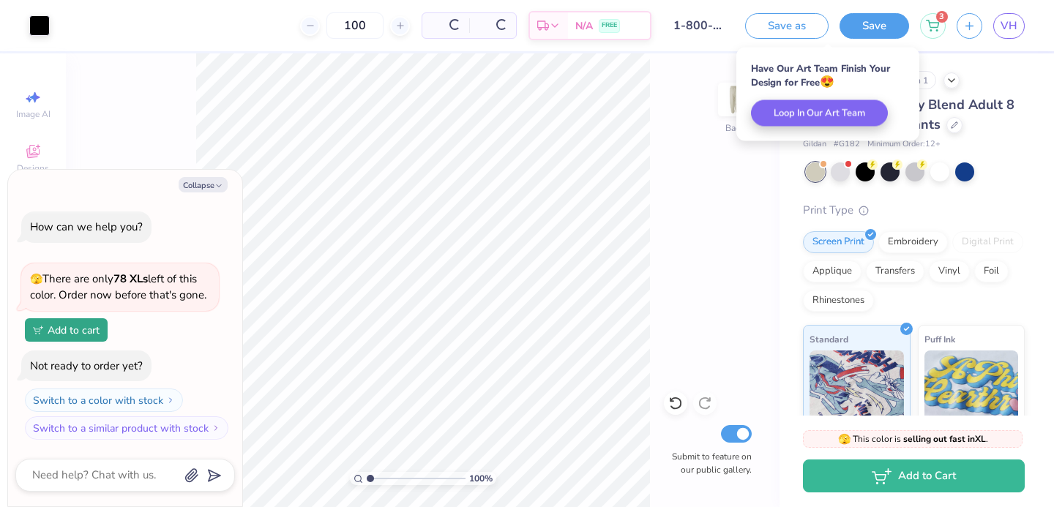
scroll to position [0, 0]
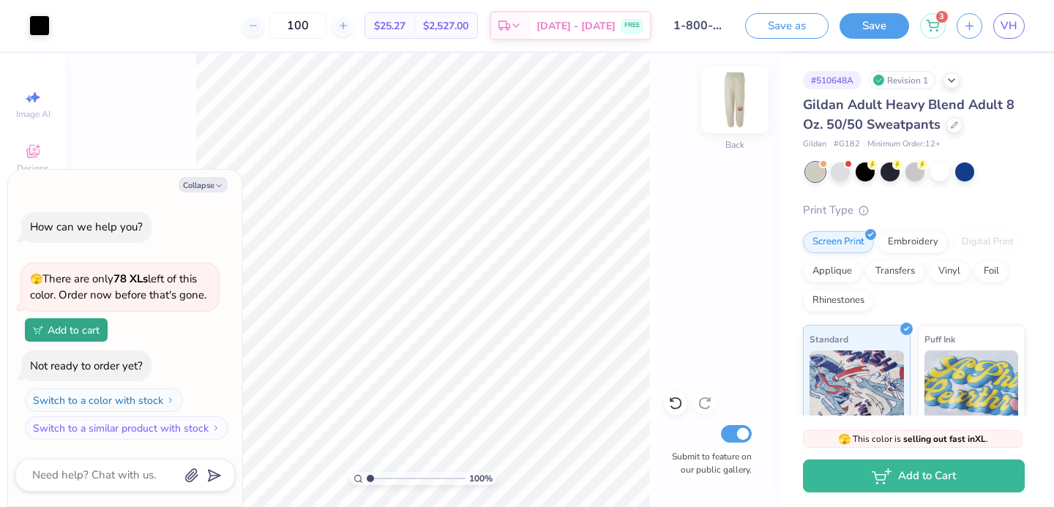
click at [727, 106] on img at bounding box center [734, 99] width 59 height 59
click at [727, 106] on img at bounding box center [734, 99] width 29 height 29
click at [886, 19] on button "Save" at bounding box center [874, 26] width 70 height 26
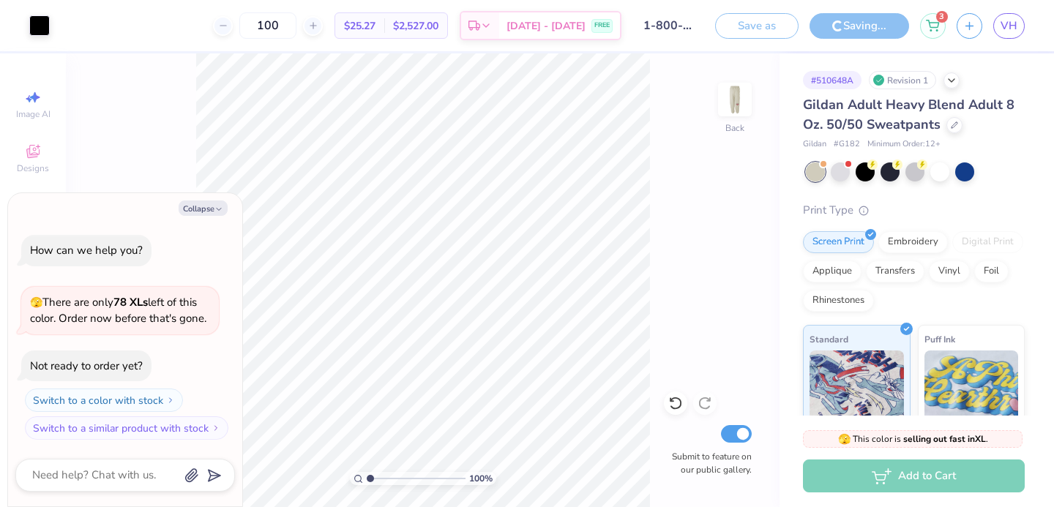
type textarea "x"
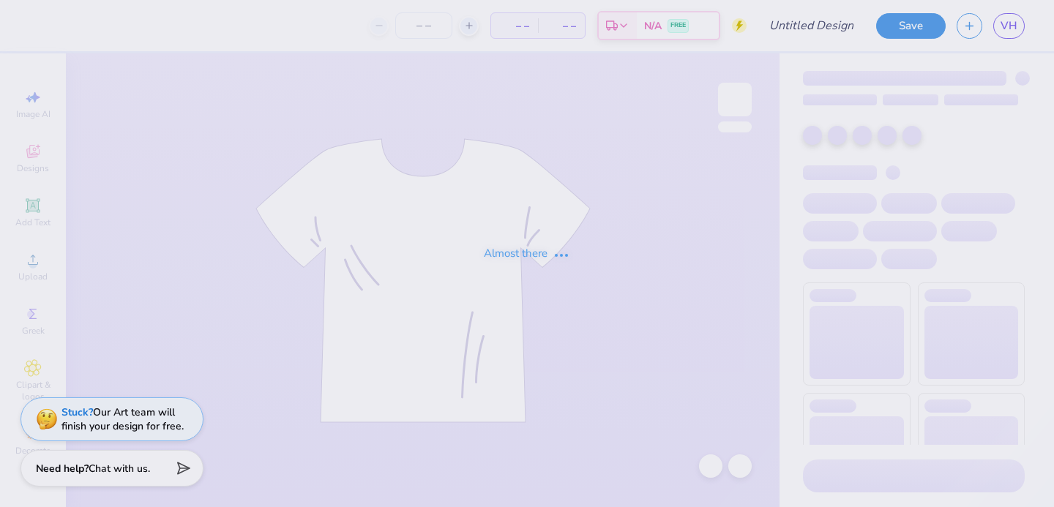
type input "lace"
type input "100"
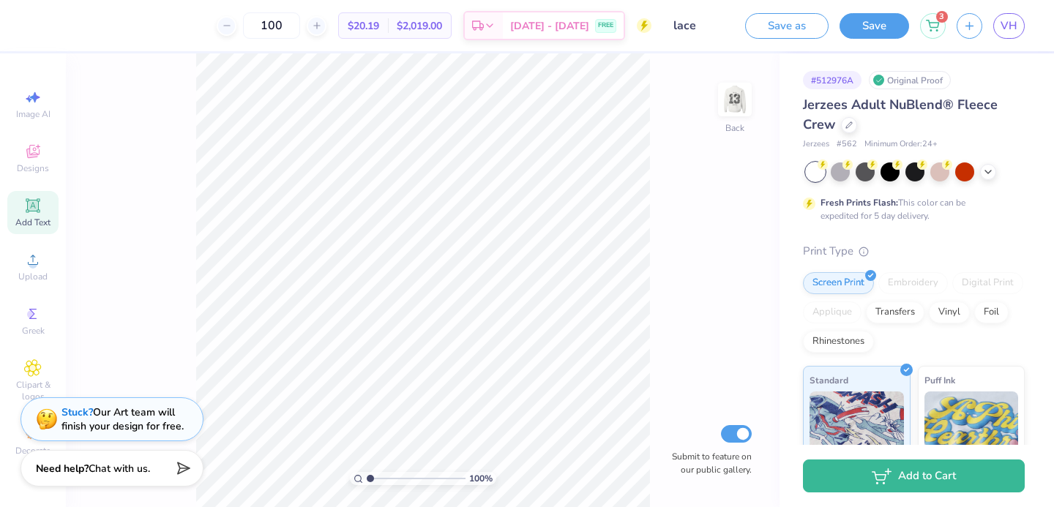
click at [34, 214] on div "Add Text" at bounding box center [32, 212] width 51 height 43
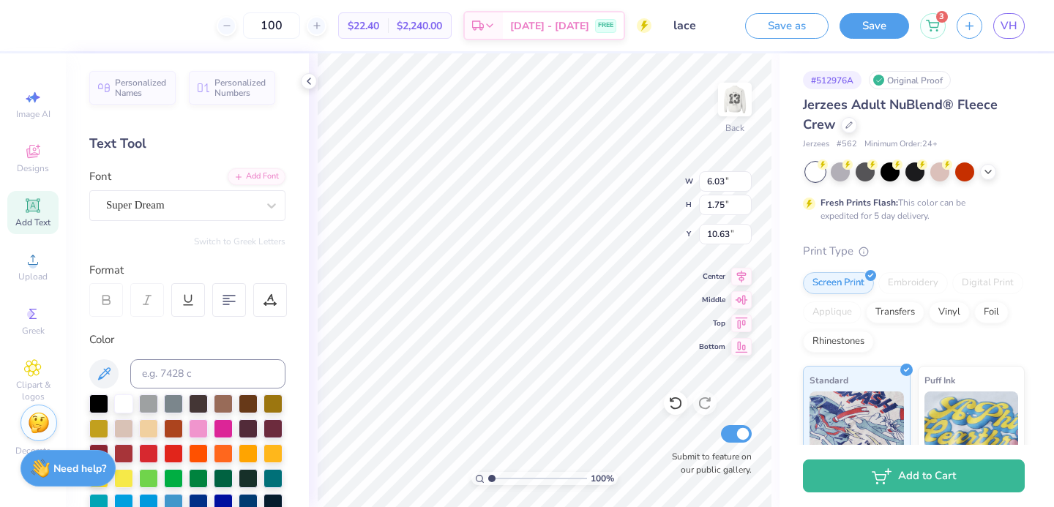
scroll to position [0, 4]
type textarea "Phi Sigma Sigma"
click at [94, 399] on div at bounding box center [98, 402] width 19 height 19
type input "8.04"
type input "0.95"
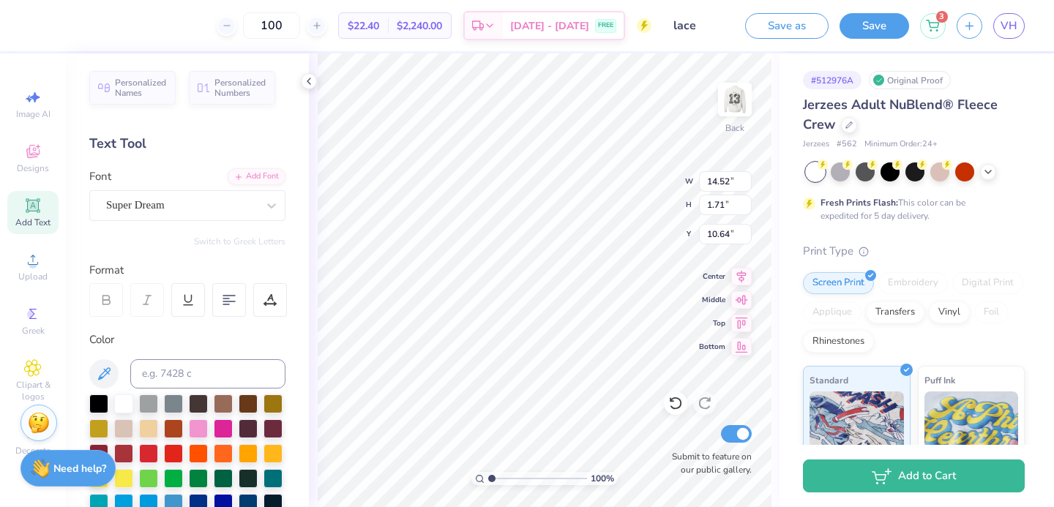
type input "11.41"
click at [181, 184] on div "Font Super Dream" at bounding box center [187, 194] width 196 height 53
click at [173, 199] on div "Super Dream" at bounding box center [182, 205] width 154 height 23
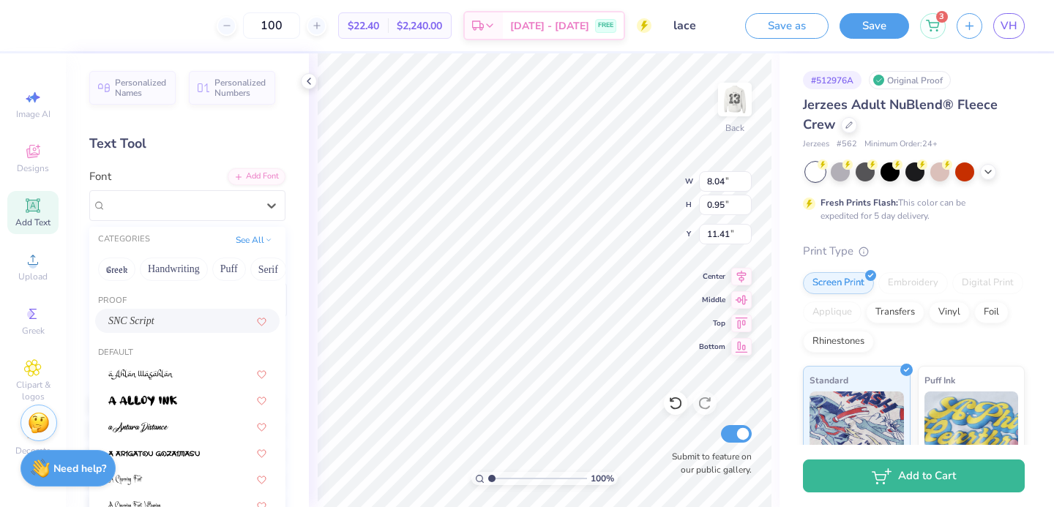
click at [143, 325] on span "SNC Script" at bounding box center [131, 320] width 46 height 15
type input "6.41"
type input "0.94"
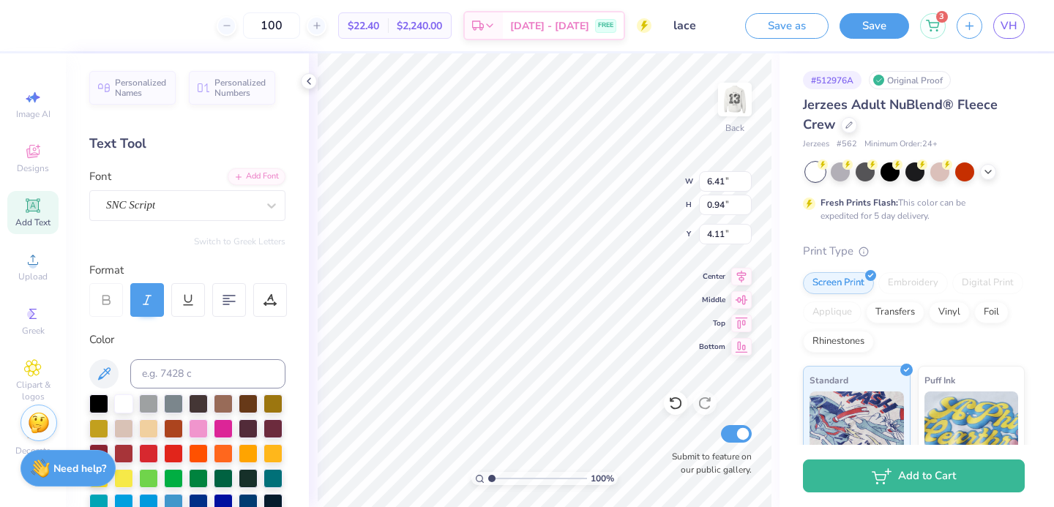
type input "4.11"
type input "5.49"
type input "0.81"
type input "3.00"
type input "3.65"
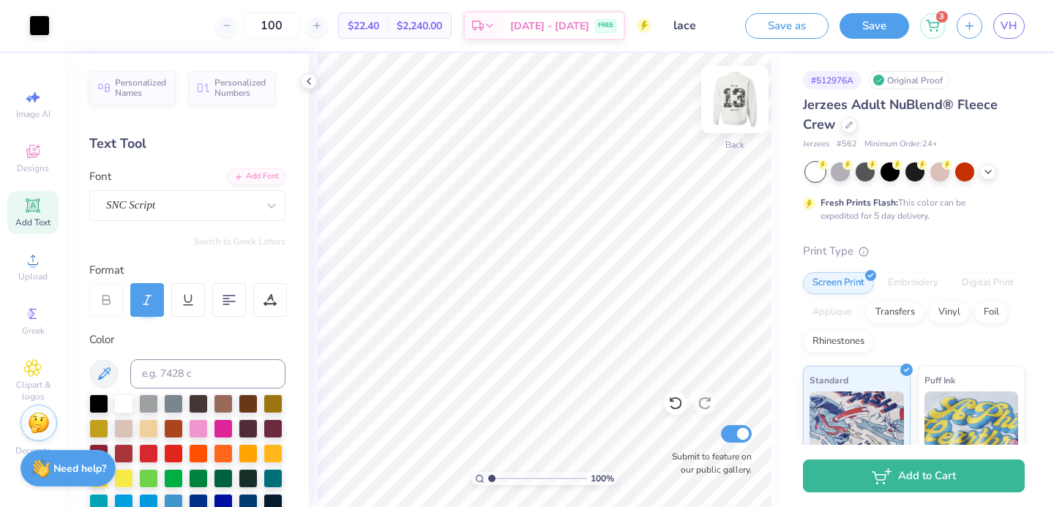
click at [723, 108] on img at bounding box center [734, 99] width 59 height 59
click at [723, 108] on img at bounding box center [734, 99] width 29 height 29
type input "3.71"
click at [750, 108] on img at bounding box center [734, 99] width 59 height 59
click at [742, 105] on img at bounding box center [734, 99] width 59 height 59
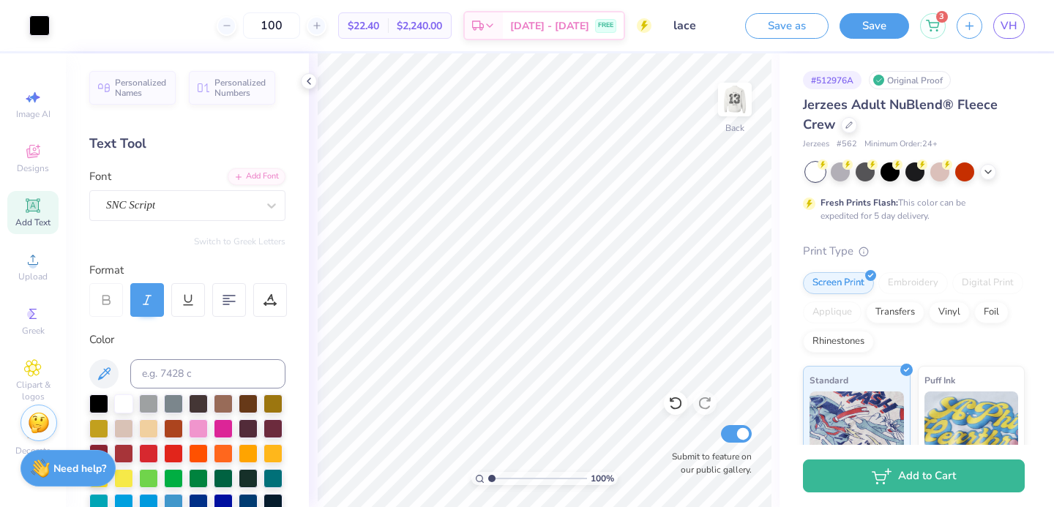
click at [742, 105] on img at bounding box center [734, 99] width 29 height 29
click at [732, 121] on div at bounding box center [734, 99] width 67 height 67
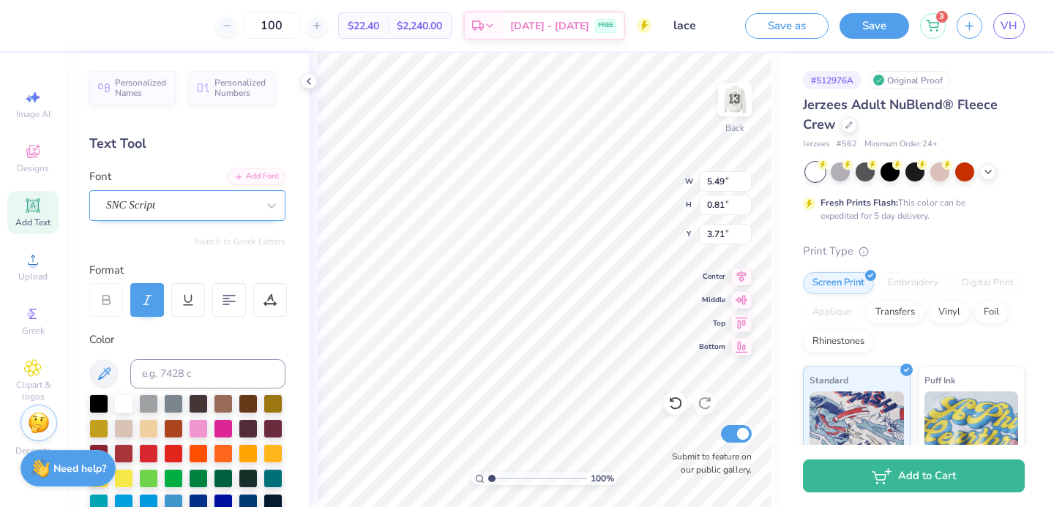
click at [159, 198] on div "SNC Script" at bounding box center [182, 205] width 154 height 23
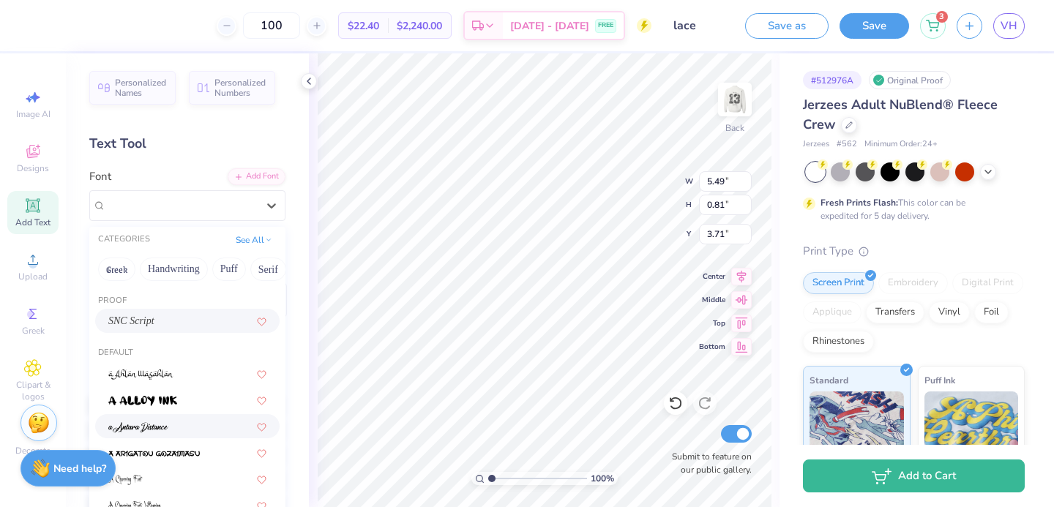
click at [159, 432] on span at bounding box center [138, 426] width 60 height 15
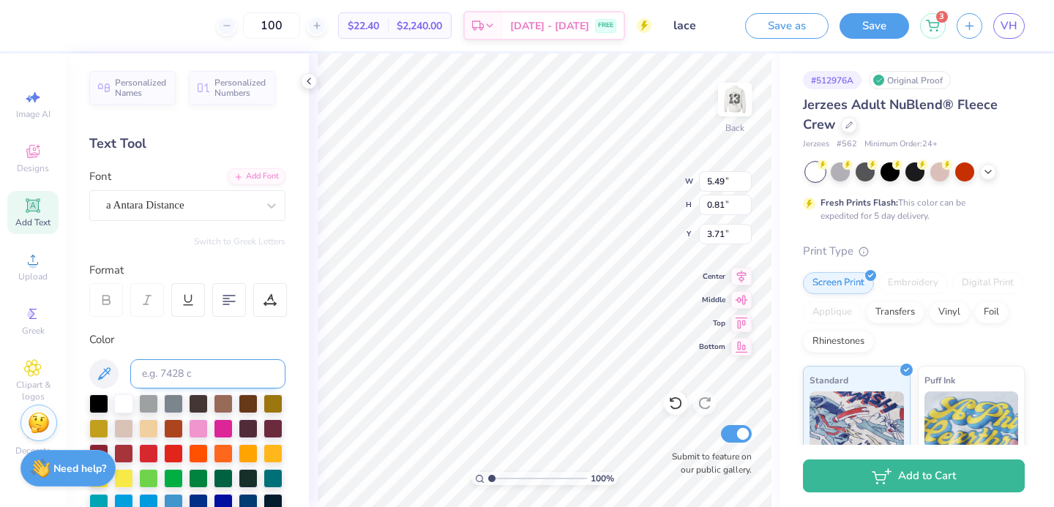
type input "4.63"
type input "0.93"
type input "3.65"
click at [102, 401] on div at bounding box center [98, 402] width 19 height 19
click at [673, 405] on icon at bounding box center [675, 403] width 15 height 15
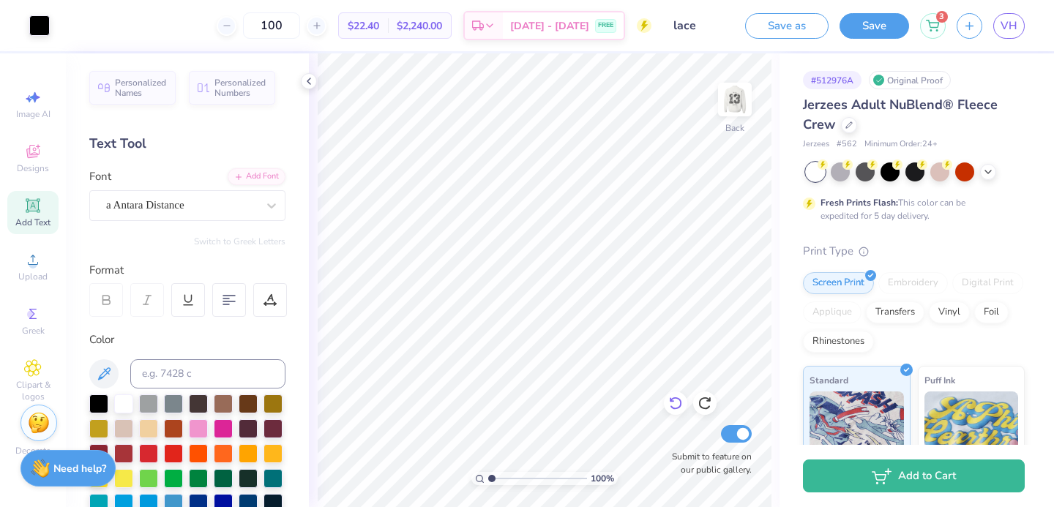
click at [680, 407] on icon at bounding box center [675, 403] width 15 height 15
click at [796, 184] on div "Art colors 100 $22.40 Per Item $2,240.00 Total Est. Delivery [DATE] - [DATE] FR…" at bounding box center [527, 253] width 1054 height 507
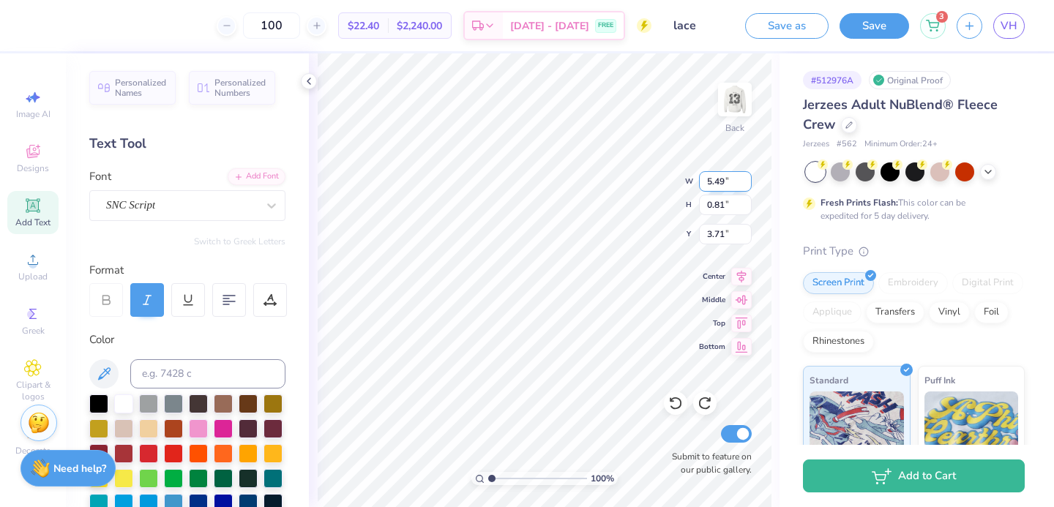
type input "6.51"
type input "0.96"
type input "4.18"
click at [724, 112] on img at bounding box center [734, 99] width 59 height 59
click at [724, 112] on img at bounding box center [734, 99] width 29 height 29
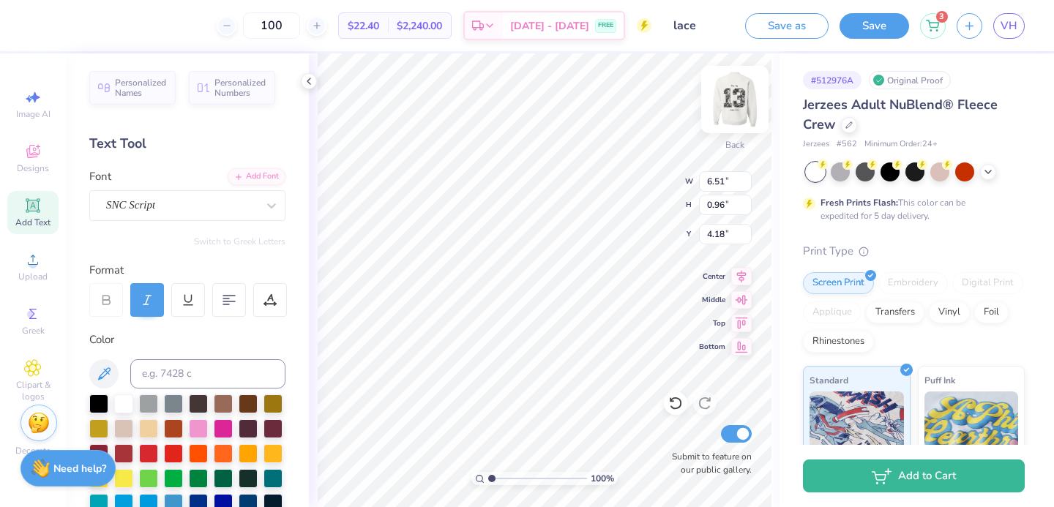
type input "4.22"
type input "3.95"
type input "6.78"
type input "1.00"
type input "5.53"
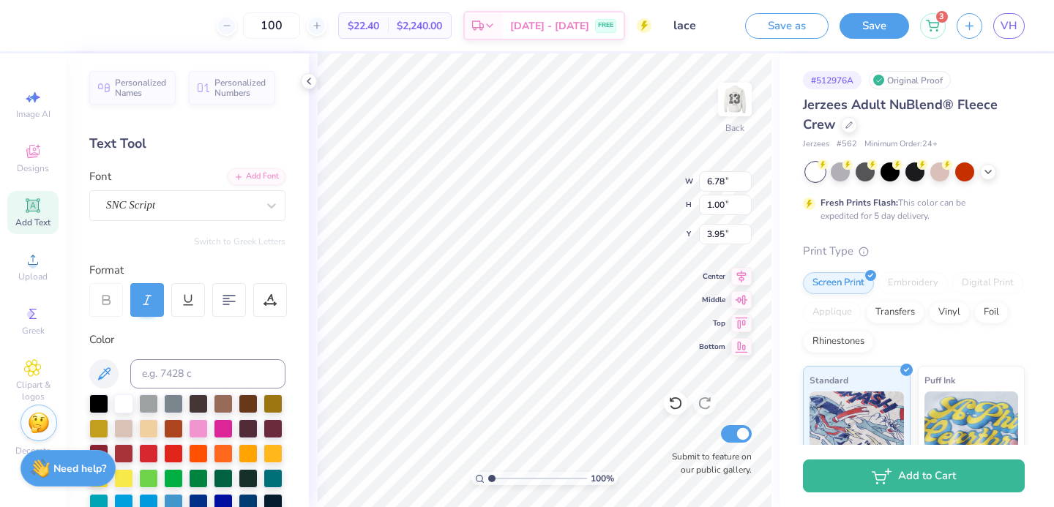
type input "0.81"
type input "4.14"
click at [781, 171] on div "Art colors 100 $22.40 Per Item $2,240.00 Total Est. Delivery [DATE] - [DATE] FR…" at bounding box center [527, 253] width 1054 height 507
type input "4.06"
type input "6.06"
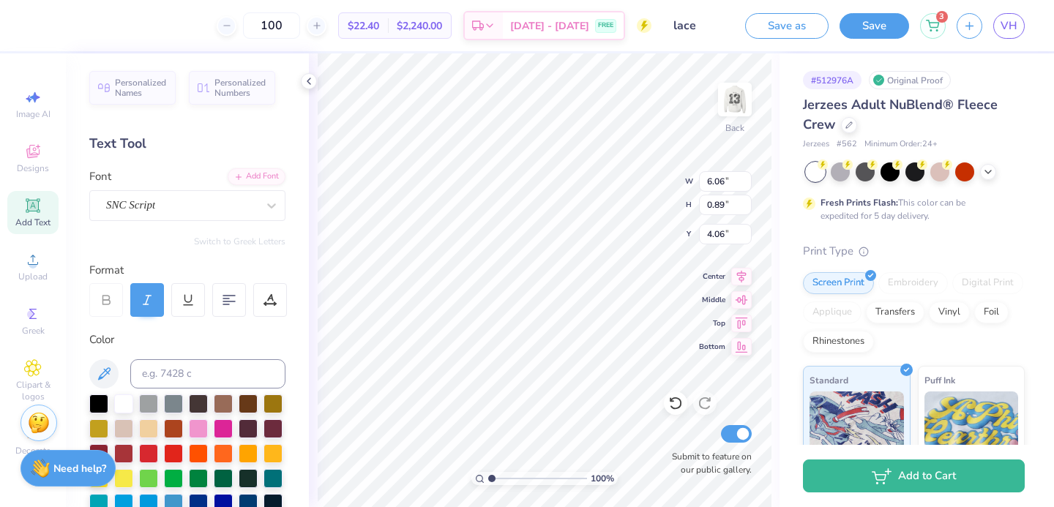
type input "0.89"
type input "3.63"
click at [736, 107] on img at bounding box center [734, 99] width 59 height 59
click at [736, 107] on img at bounding box center [734, 99] width 29 height 29
type input "6.89"
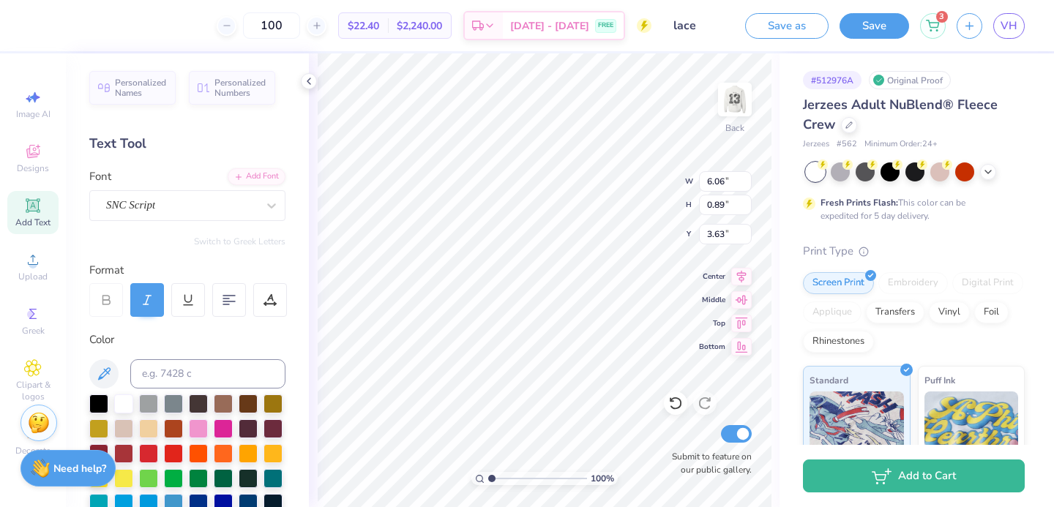
type input "1.01"
type input "3.00"
type input "3.51"
click at [736, 98] on img at bounding box center [734, 99] width 59 height 59
click at [736, 98] on img at bounding box center [734, 99] width 29 height 29
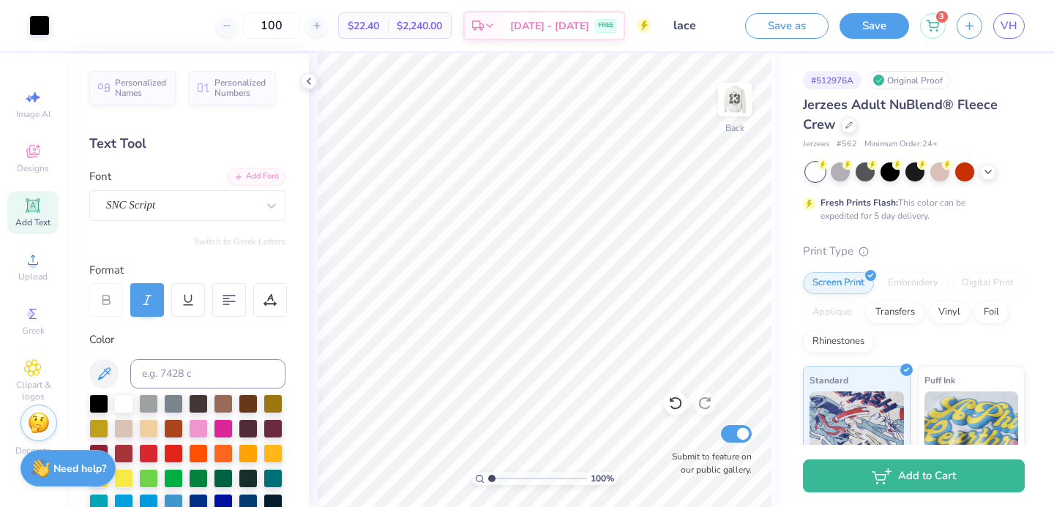
click at [736, 98] on img at bounding box center [734, 99] width 29 height 29
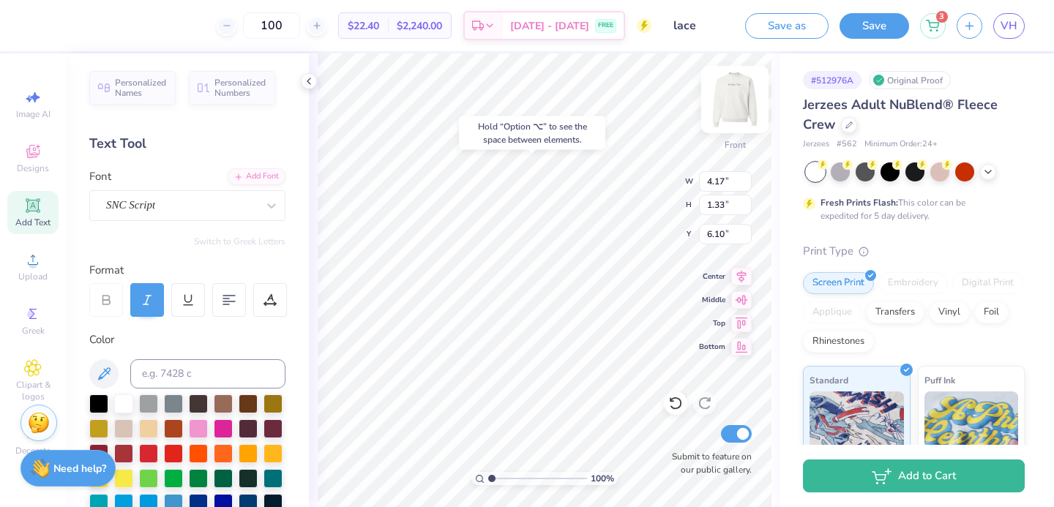
type input "11.93"
type input "12.65"
type input "8.18"
click at [672, 405] on icon at bounding box center [675, 403] width 15 height 15
type input "8.18"
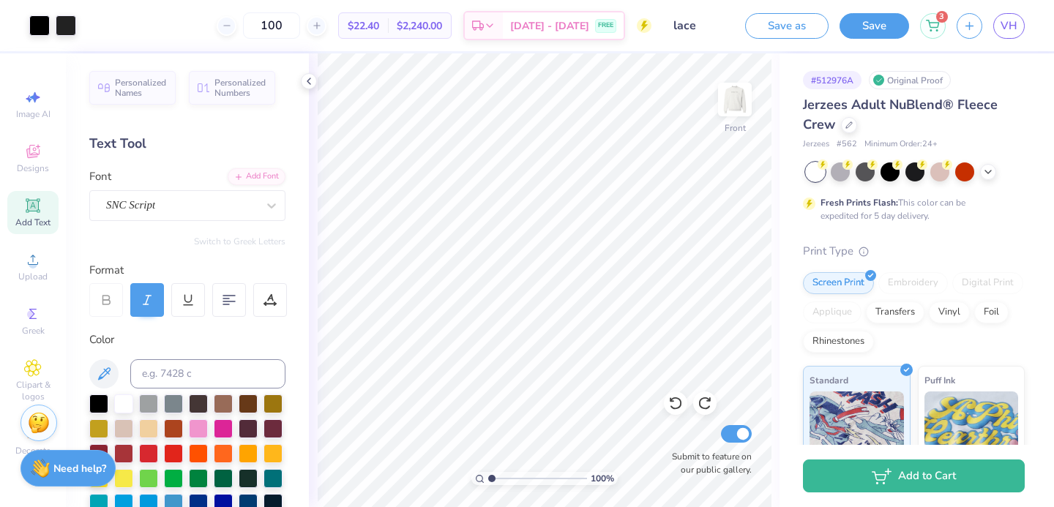
click at [32, 208] on icon at bounding box center [32, 205] width 11 height 11
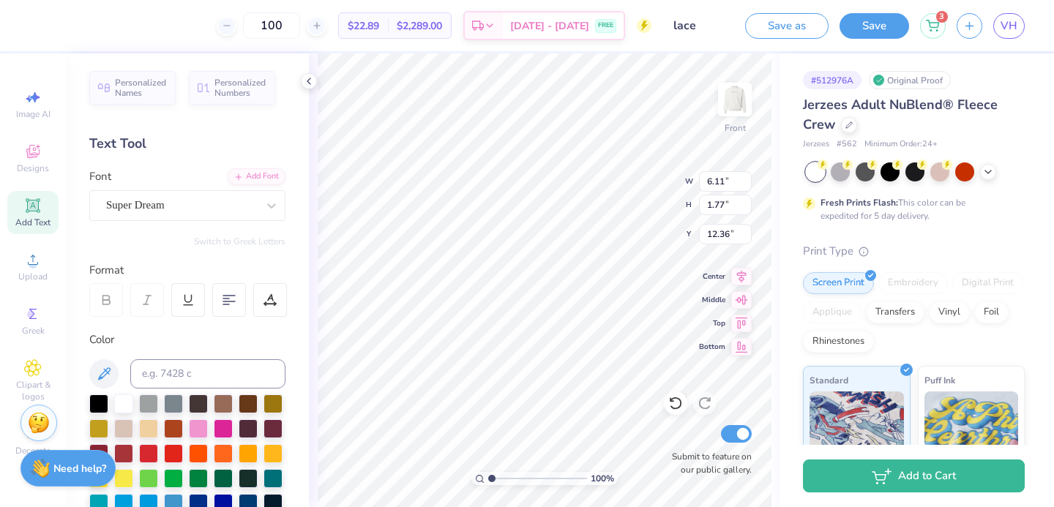
scroll to position [0, 2]
type textarea "Since [DATE]"
click at [885, 168] on div at bounding box center [889, 170] width 19 height 19
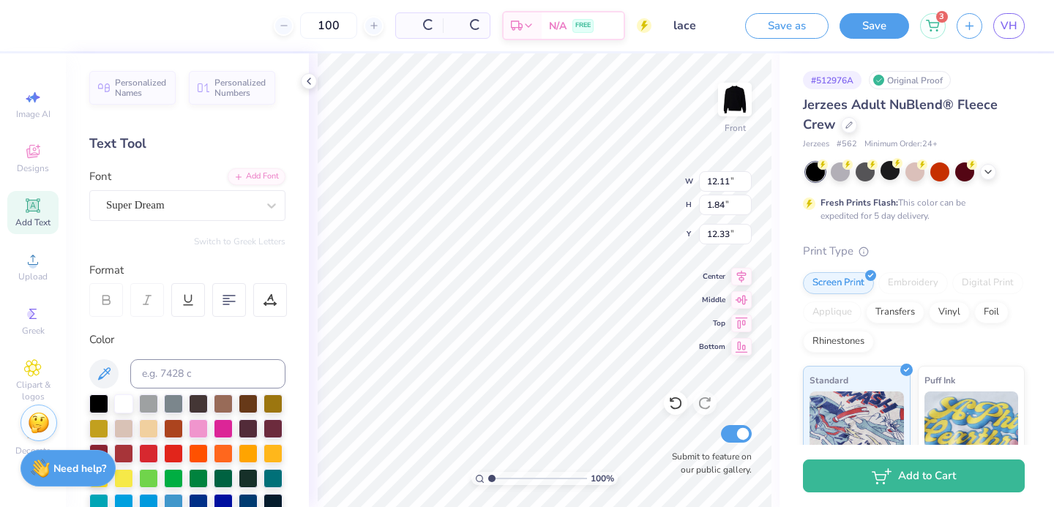
type input "12.11"
type input "1.84"
type input "12.33"
click at [987, 174] on icon at bounding box center [988, 171] width 12 height 12
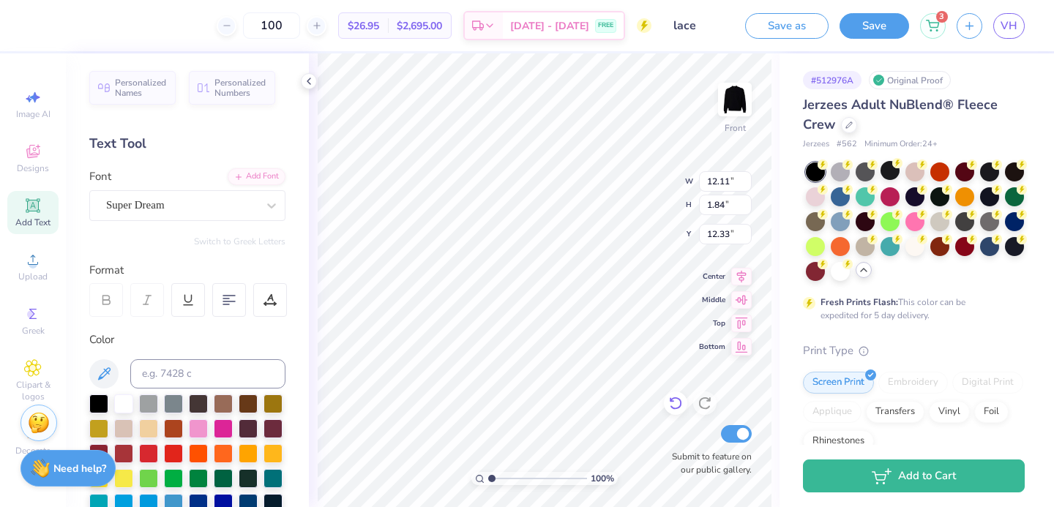
click at [677, 393] on div at bounding box center [675, 402] width 23 height 23
type input "6.11"
type input "1.77"
type input "12.36"
click at [909, 241] on div at bounding box center [914, 245] width 19 height 19
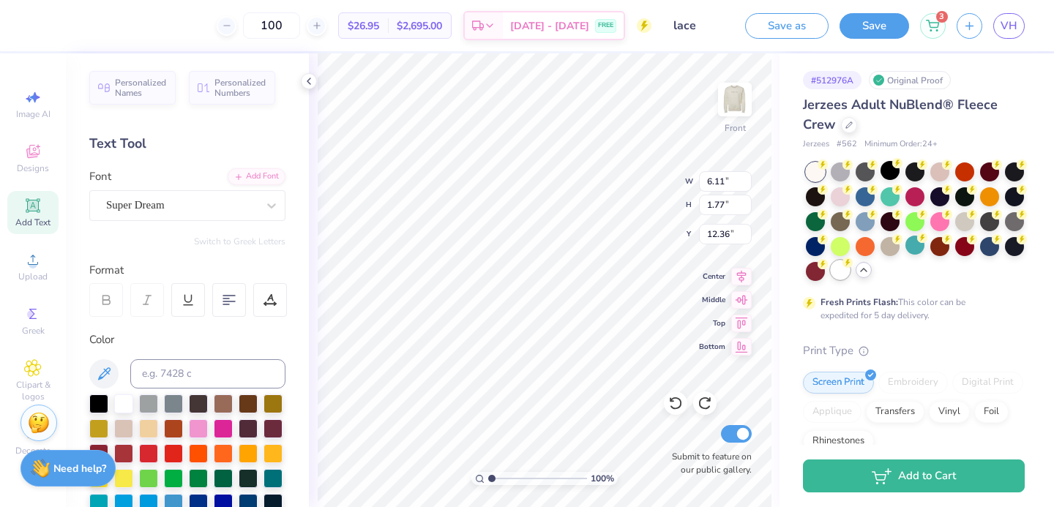
click at [838, 270] on div at bounding box center [839, 269] width 19 height 19
type textarea "Since [DATE]"
click at [104, 404] on div at bounding box center [98, 402] width 19 height 19
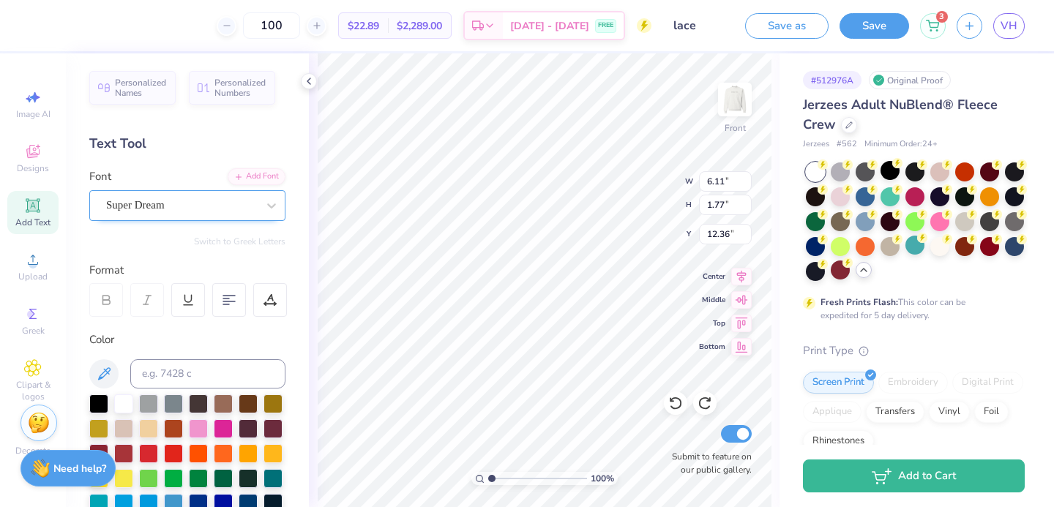
click at [166, 196] on div "Super Dream" at bounding box center [182, 205] width 154 height 23
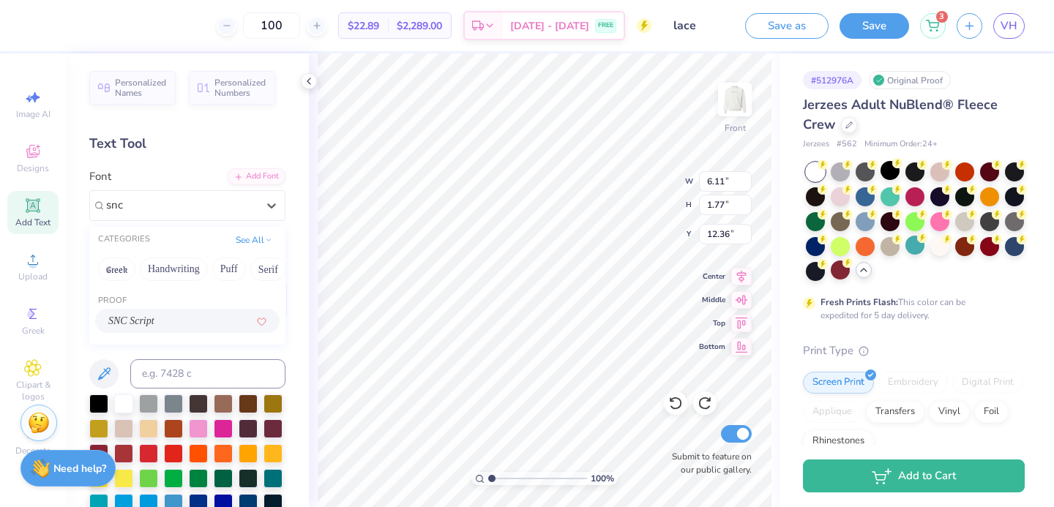
click at [137, 318] on span "SNC Script" at bounding box center [131, 320] width 46 height 15
type input "snc"
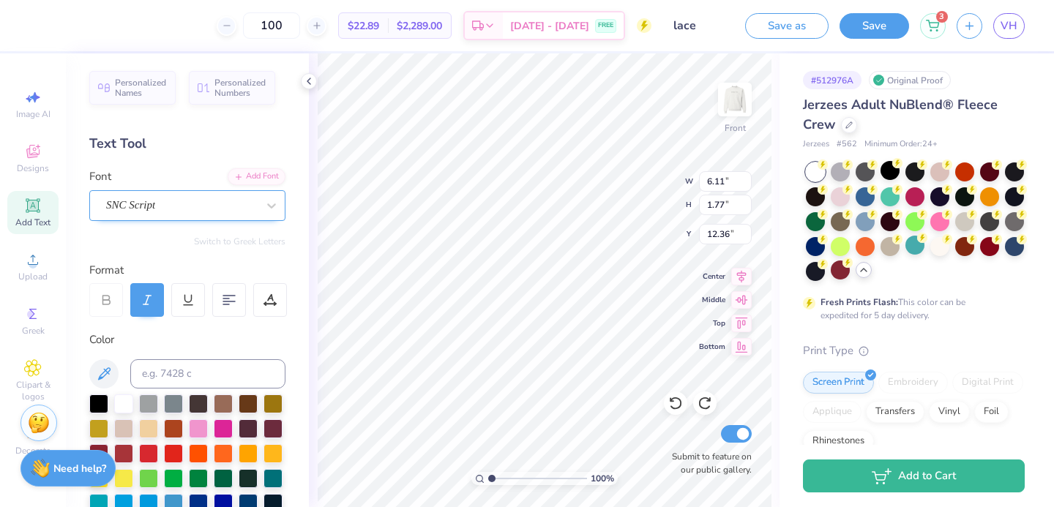
click at [219, 192] on div "SNC Script" at bounding box center [187, 205] width 196 height 31
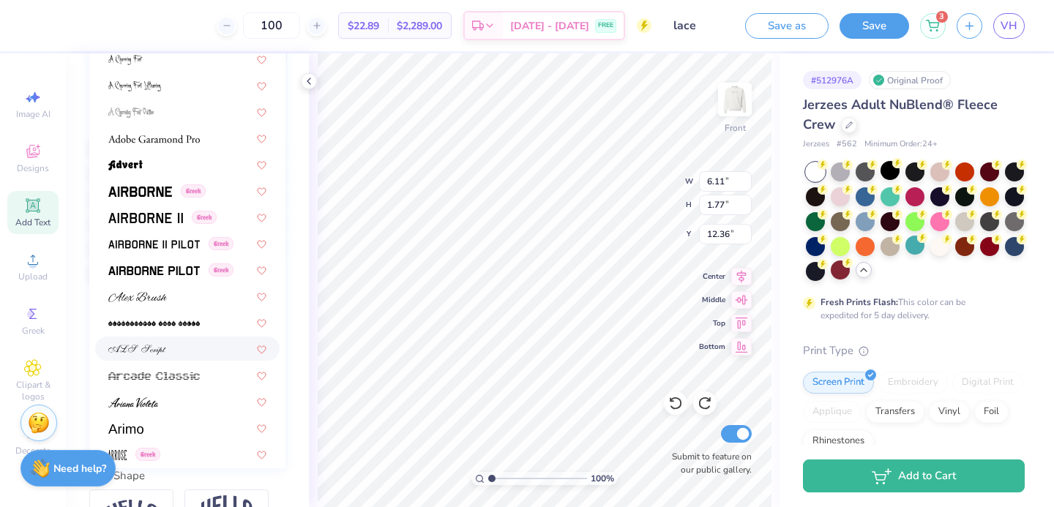
scroll to position [162, 0]
click at [144, 408] on img at bounding box center [133, 404] width 50 height 10
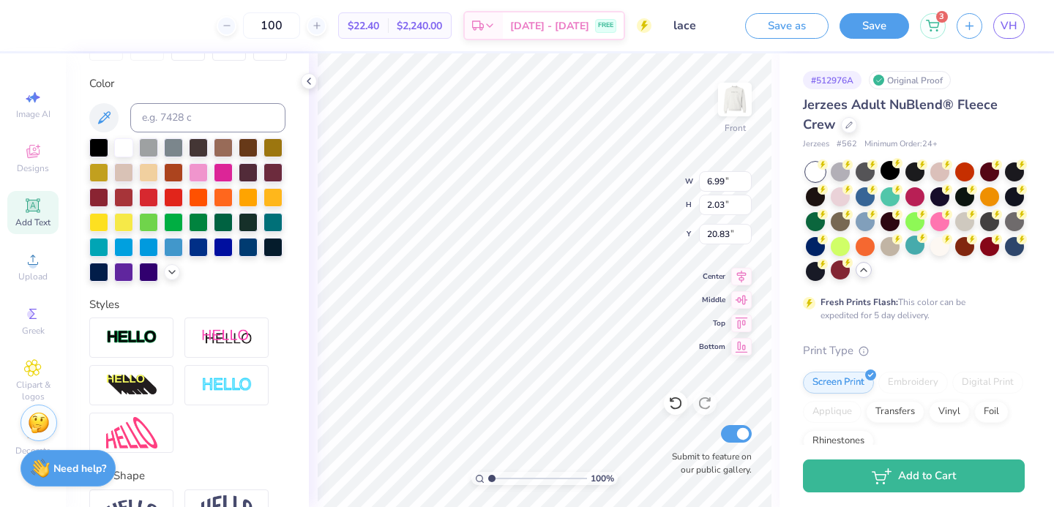
type input "22.05"
type input "1.00"
type input "1.01"
type input "19.82"
type input "19.72"
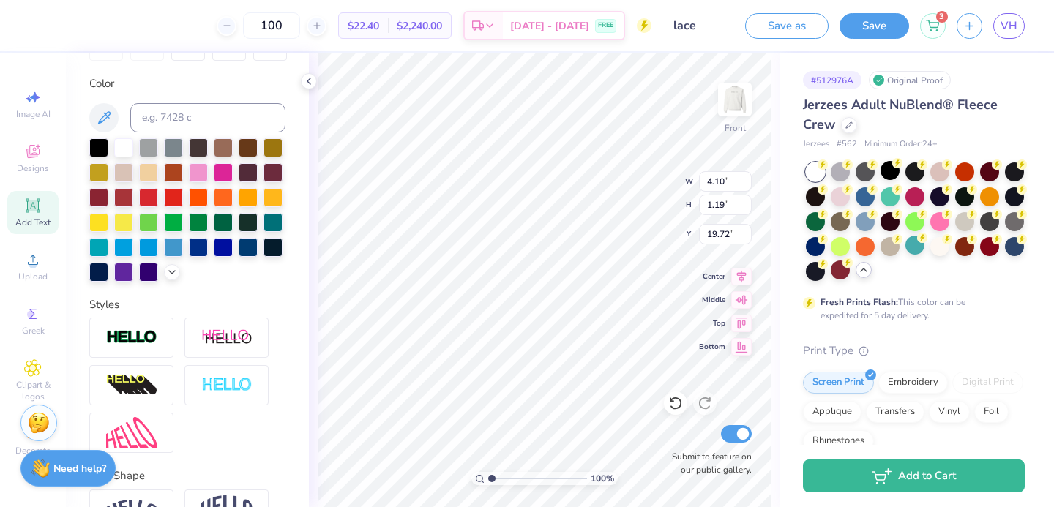
type input "4.10"
type input "1.19"
type input "20.02"
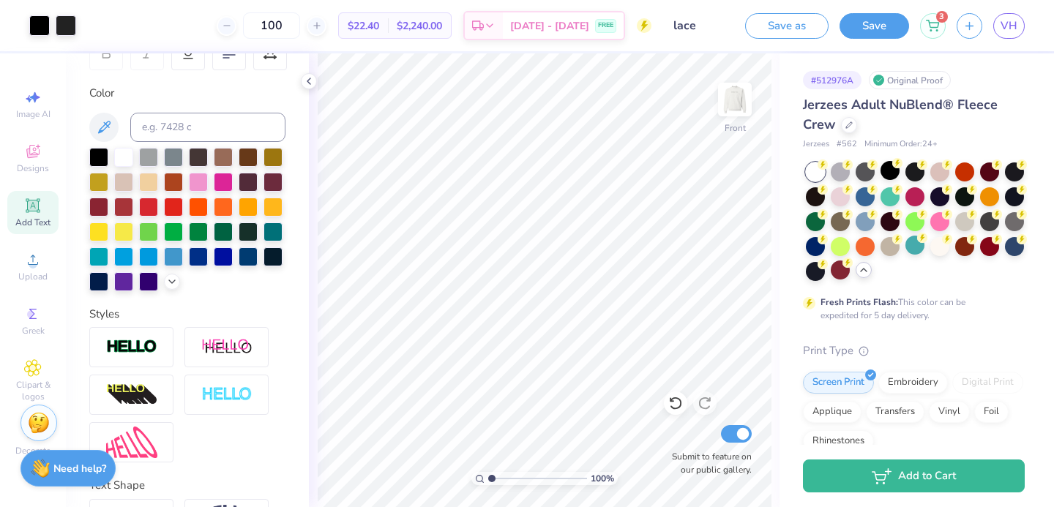
scroll to position [168, 0]
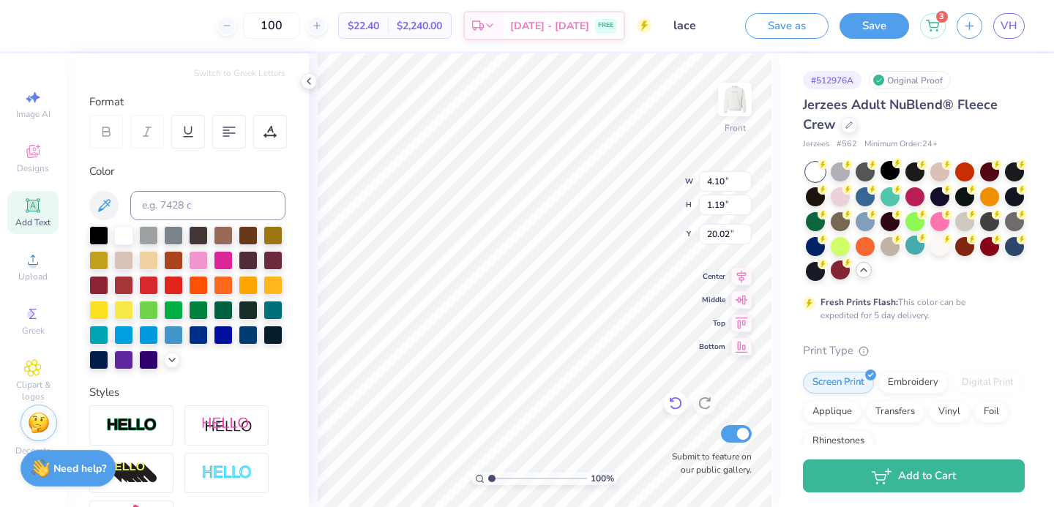
click at [674, 405] on icon at bounding box center [675, 403] width 15 height 15
click at [675, 406] on icon at bounding box center [675, 403] width 15 height 15
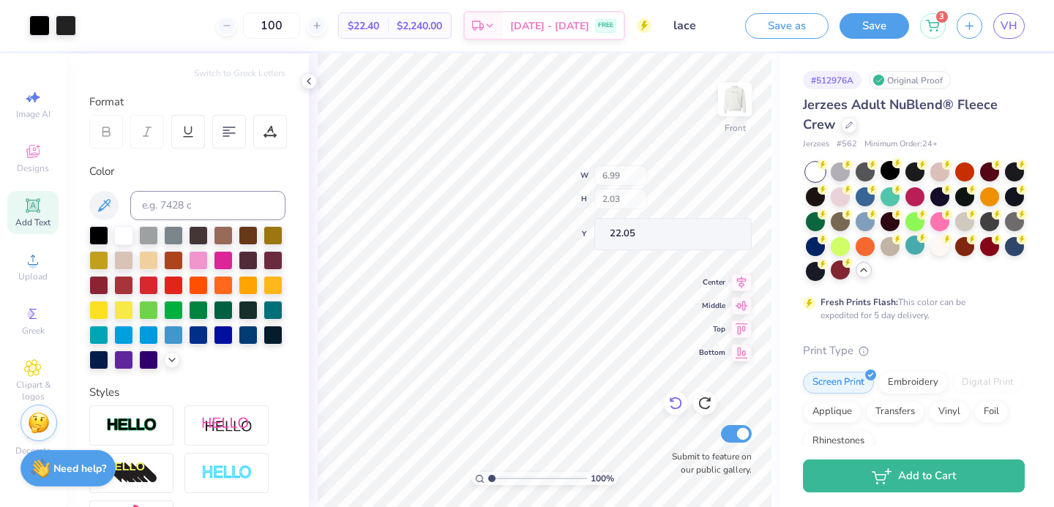
type input "6.99"
type input "2.03"
type input "22.05"
click at [36, 224] on span "Add Text" at bounding box center [32, 223] width 35 height 12
type textarea "i"
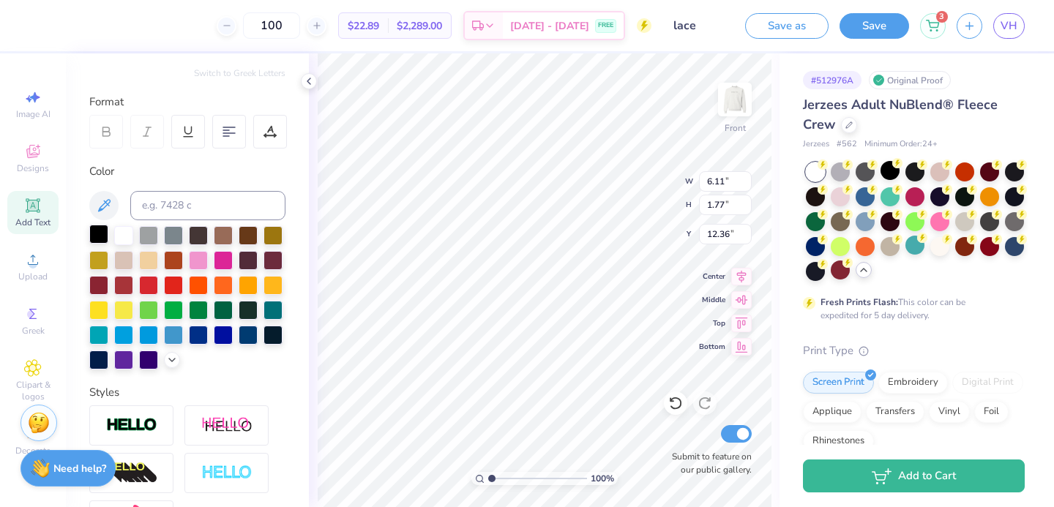
click at [94, 236] on div at bounding box center [98, 234] width 19 height 19
type textarea "."
click at [192, 202] on input at bounding box center [207, 205] width 155 height 29
type input "s"
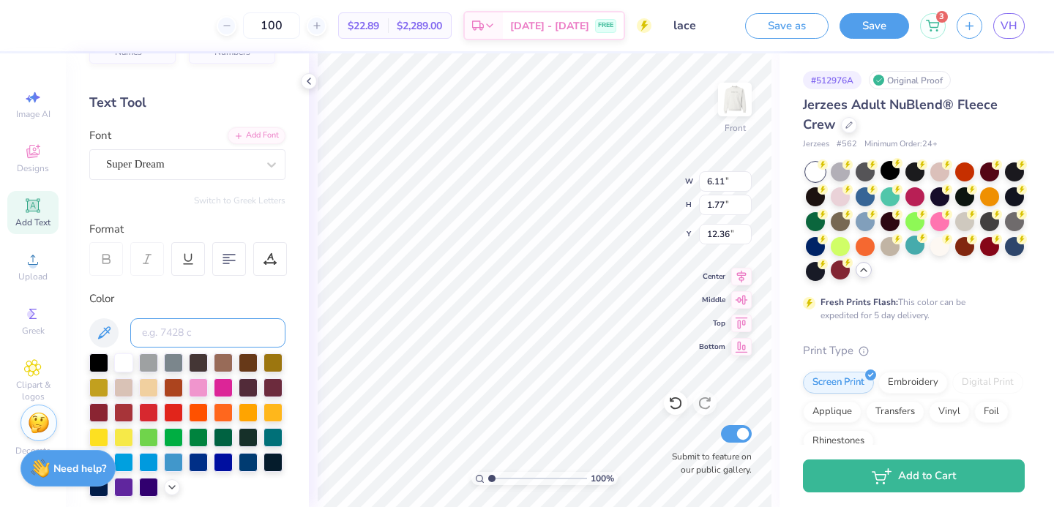
scroll to position [15, 0]
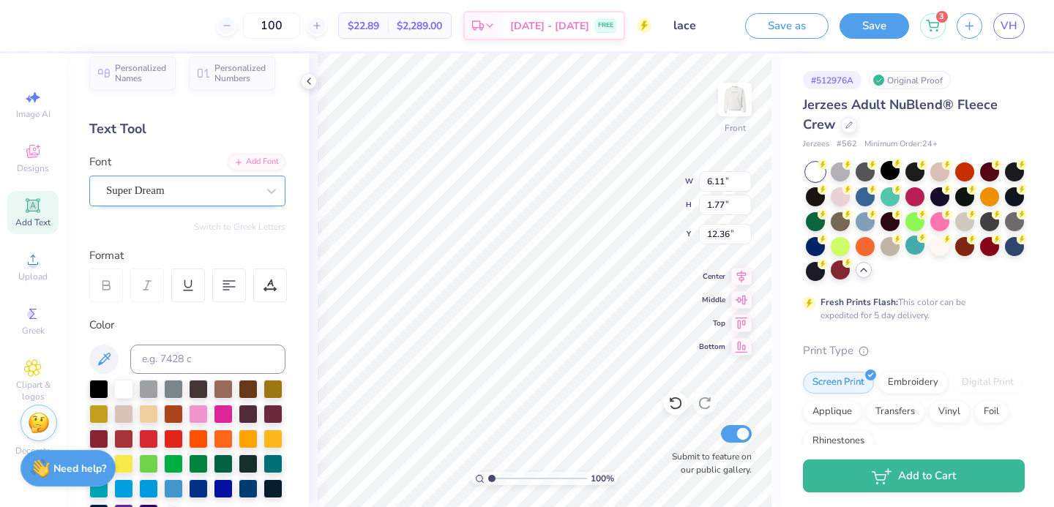
click at [189, 188] on div "Super Dream" at bounding box center [182, 190] width 154 height 23
click at [181, 304] on div "SNC Script" at bounding box center [187, 306] width 158 height 15
type input "snc"
type input "0.17"
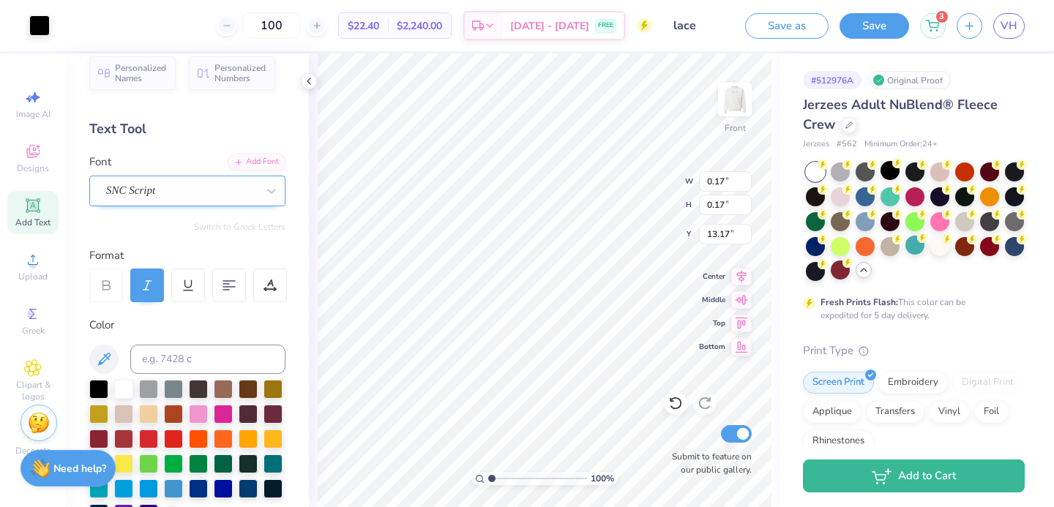
type input "13.25"
type input "2.64"
type input "2.60"
type input "18.99"
type input "0.42"
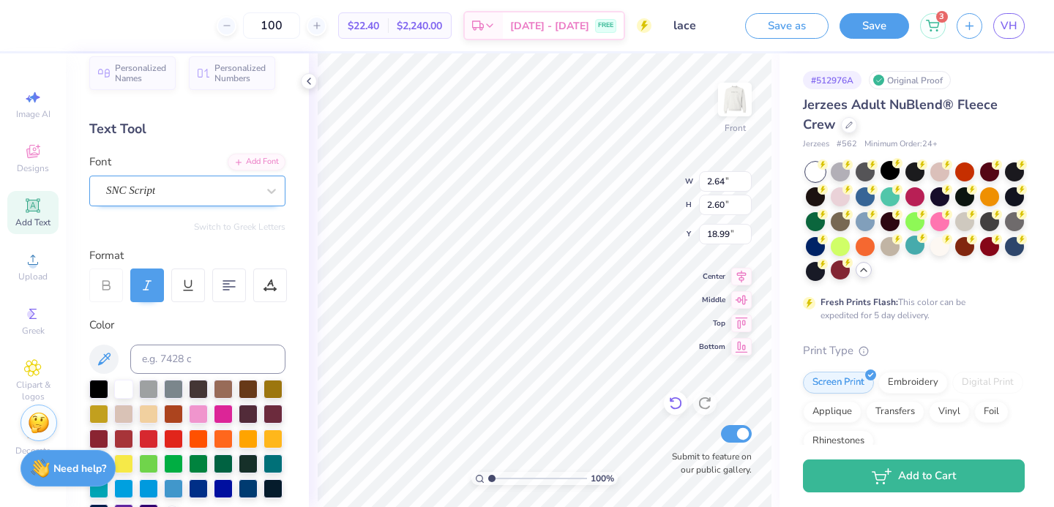
type input "0.41"
type input "21.18"
type input "19.88"
type input "0.23"
type input "0.22"
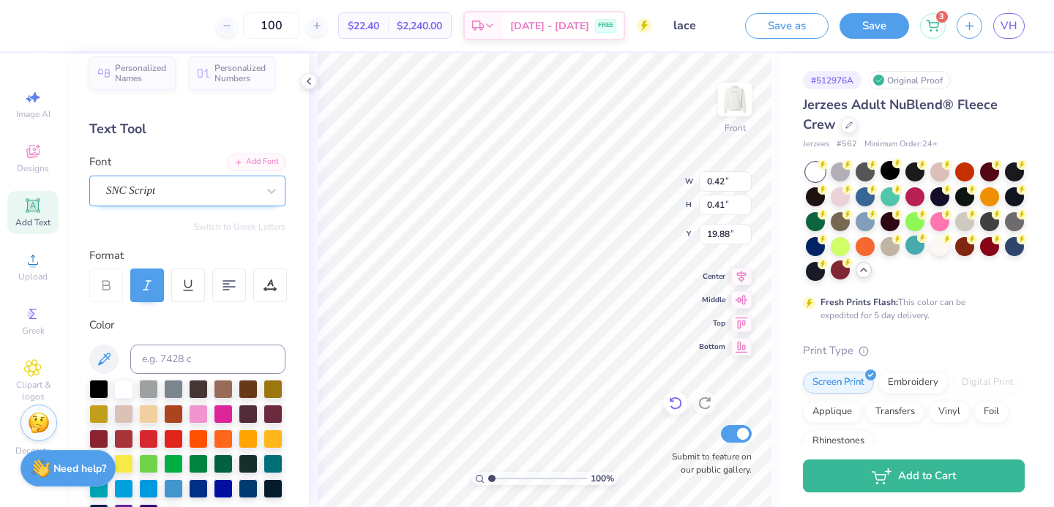
type input "20.07"
type input "0.11"
type input "20.19"
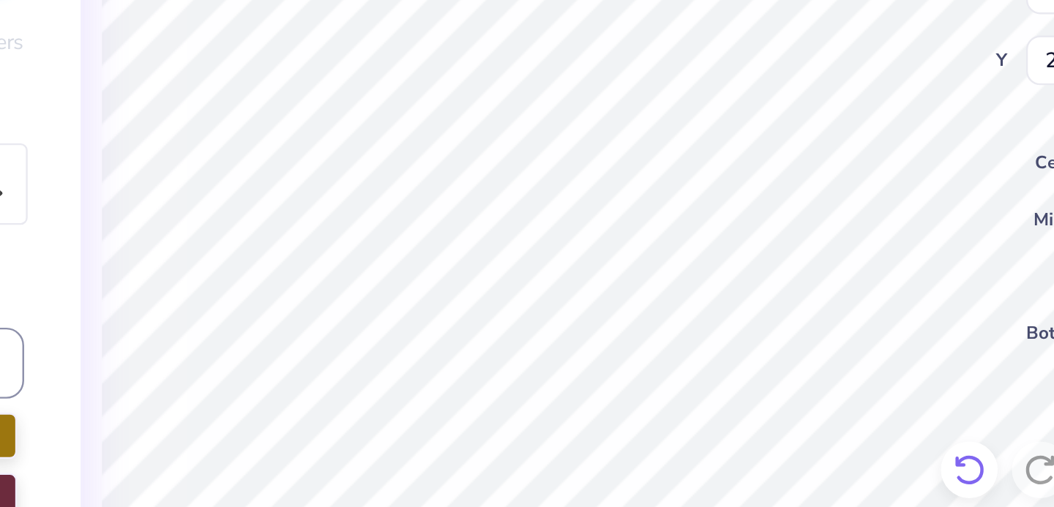
type input "0.31"
type input "0.30"
type input "1.19"
type input "1.17"
type input "19.12"
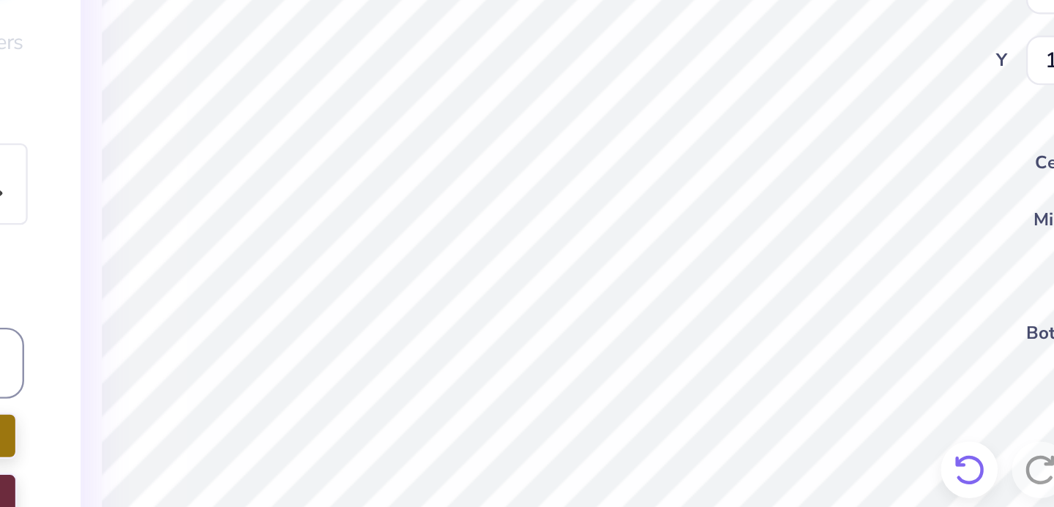
type input "0.18"
type input "20.12"
type input "0.12"
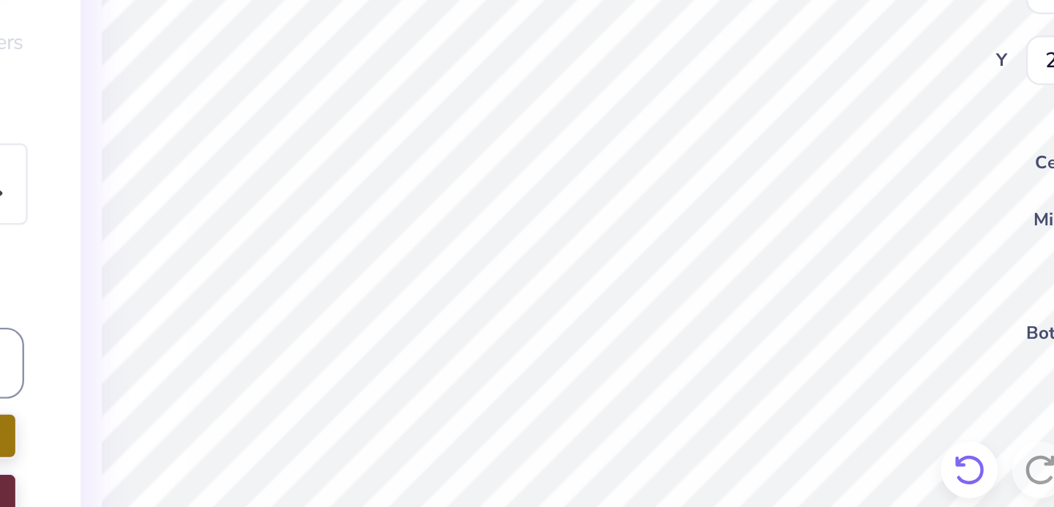
type input "20.17"
type input "0.09"
type input "19.98"
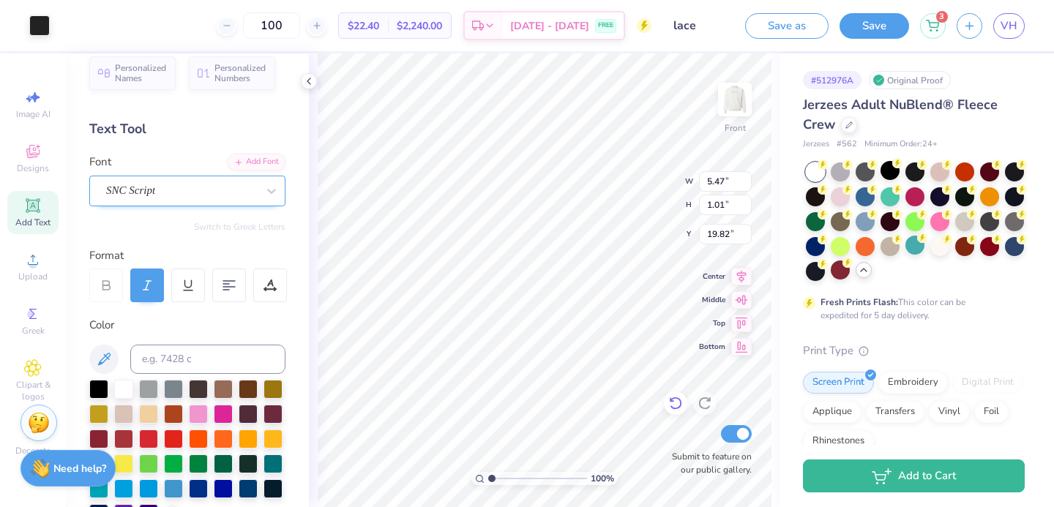
type input "19.57"
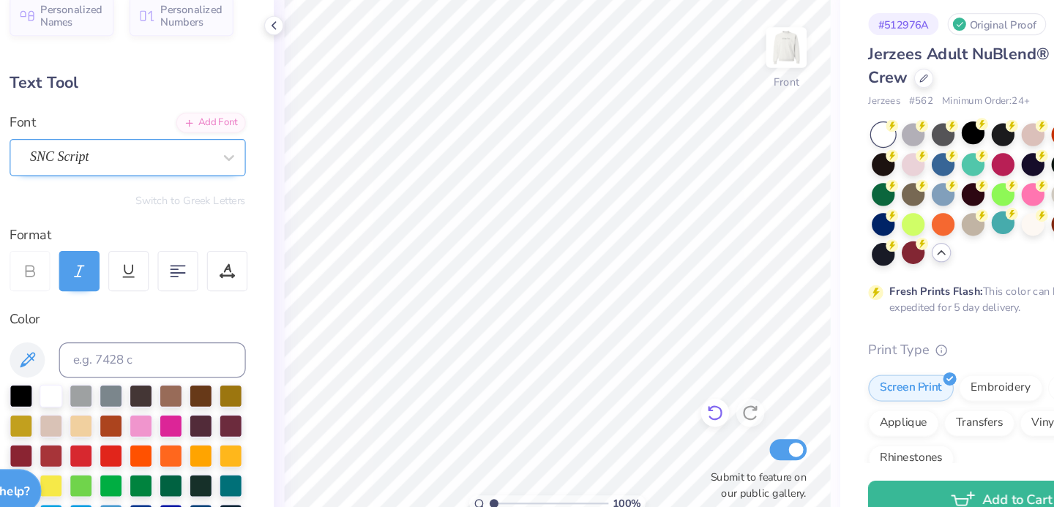
click at [676, 404] on icon at bounding box center [675, 403] width 15 height 15
click at [676, 405] on icon at bounding box center [675, 403] width 15 height 15
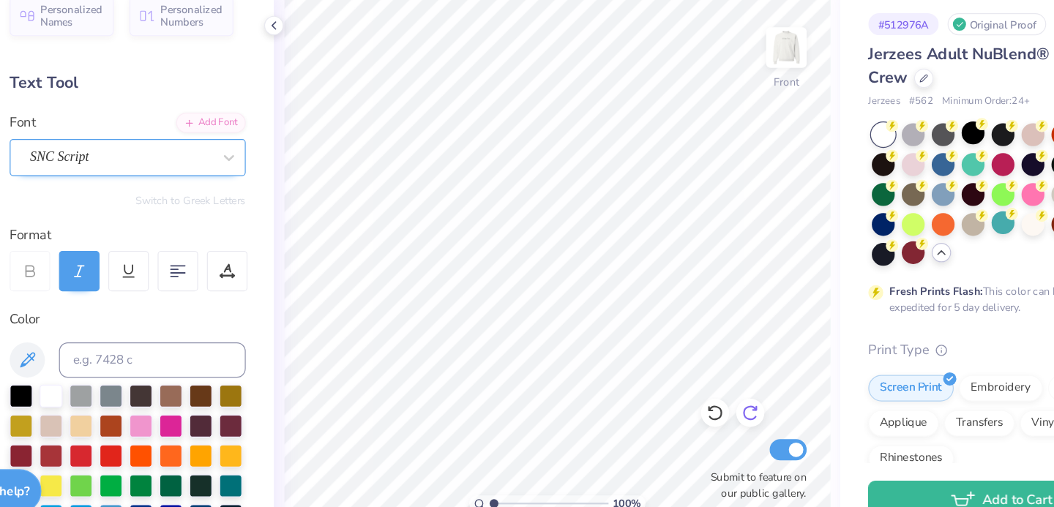
click at [701, 404] on icon at bounding box center [704, 403] width 15 height 15
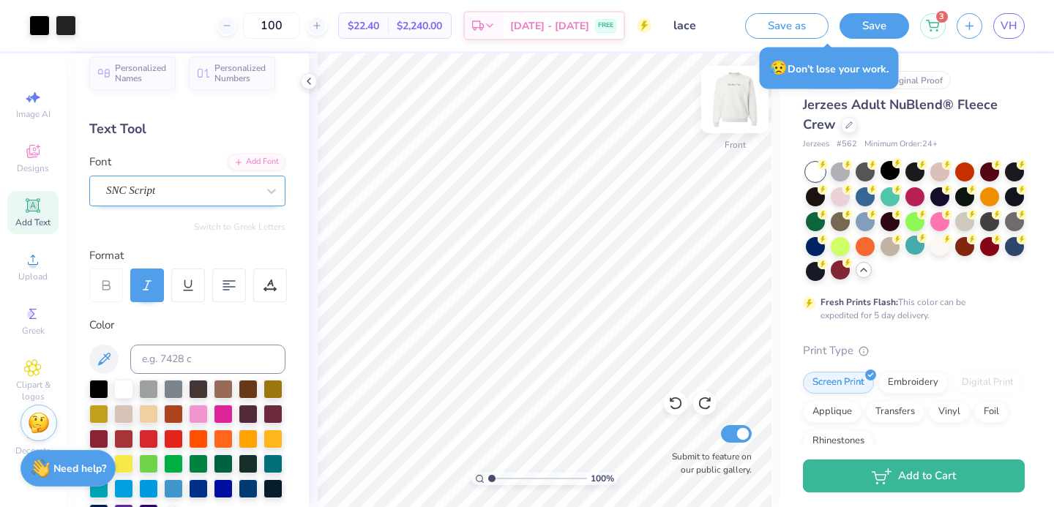
click at [732, 97] on img at bounding box center [734, 99] width 59 height 59
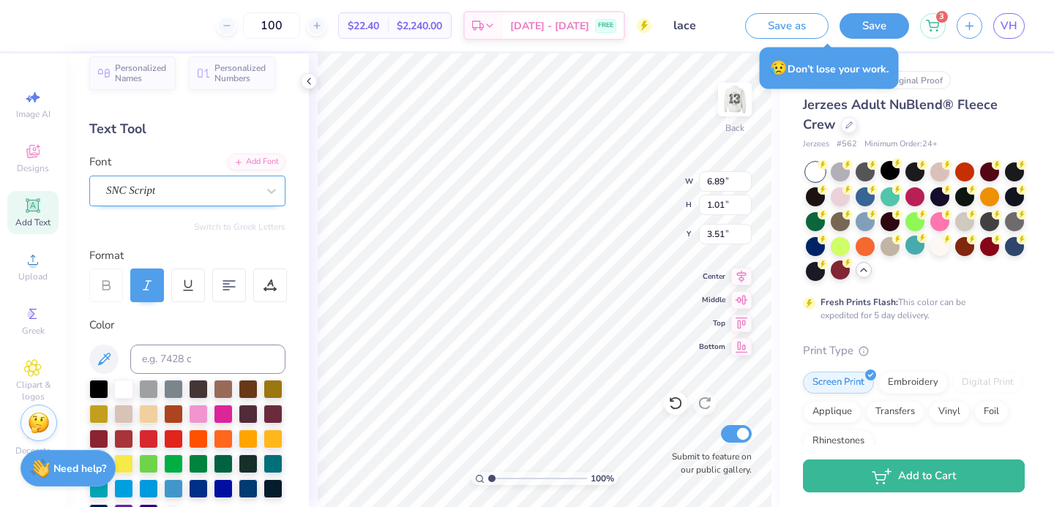
type input "3.37"
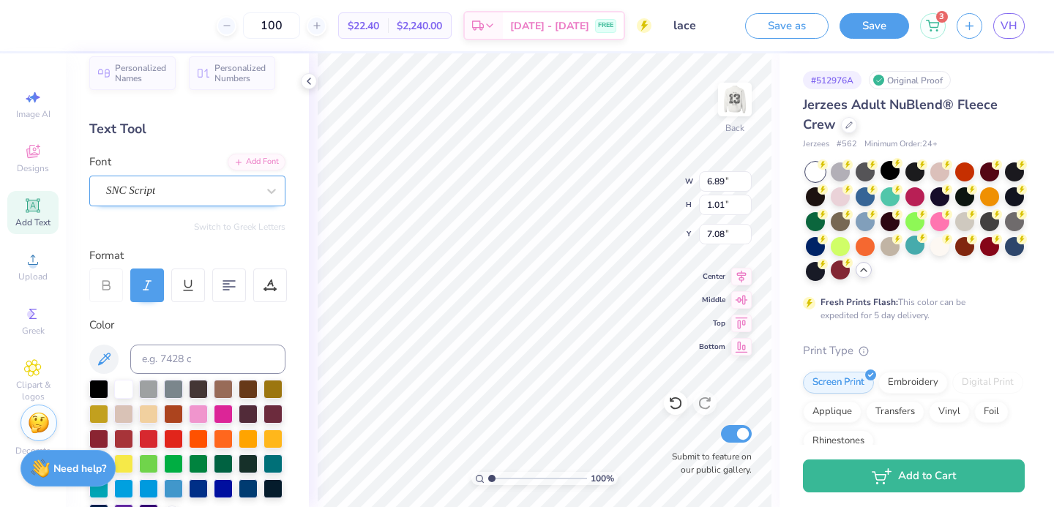
type input "7.08"
click at [734, 90] on img at bounding box center [734, 99] width 59 height 59
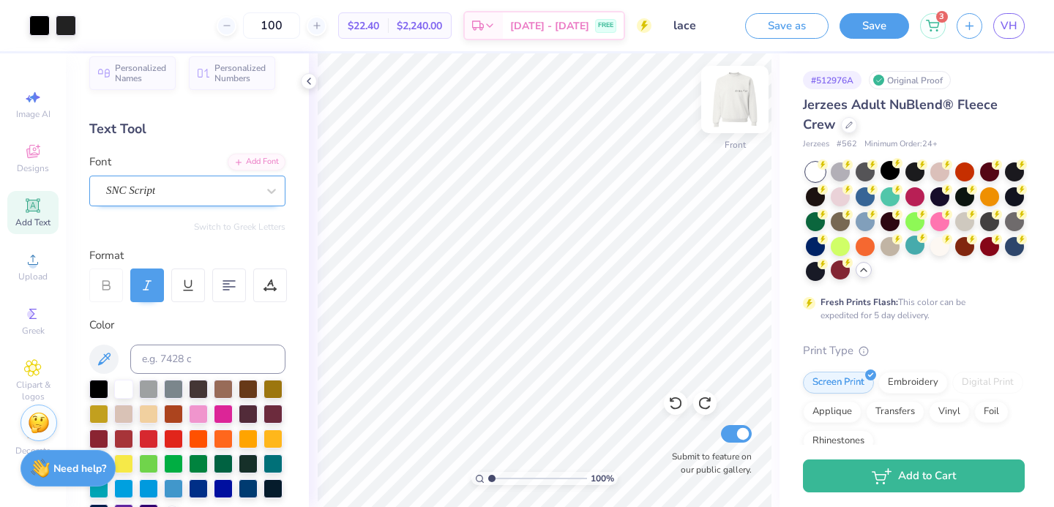
click at [734, 91] on img at bounding box center [734, 99] width 59 height 59
click at [725, 110] on img at bounding box center [734, 99] width 59 height 59
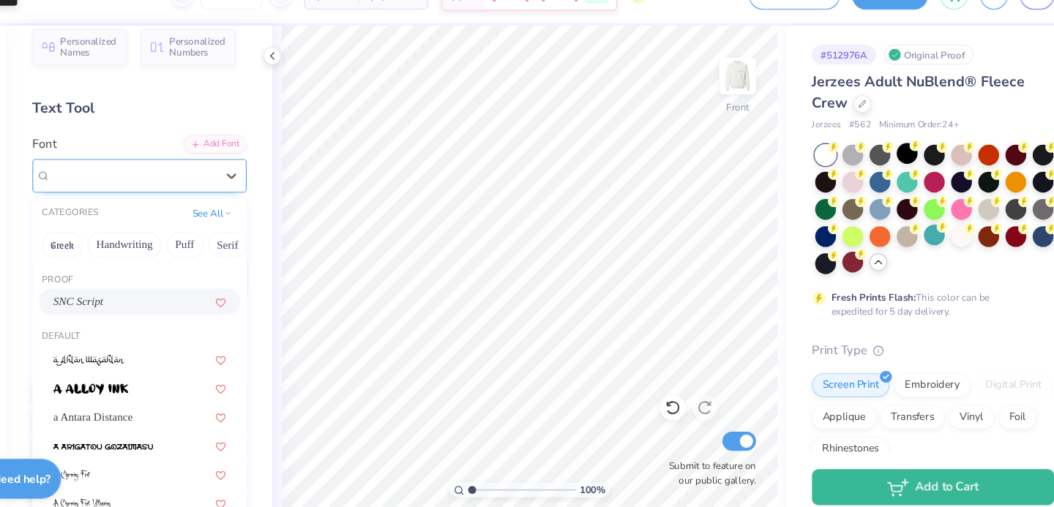
click at [169, 190] on div "SNC Script" at bounding box center [182, 190] width 154 height 23
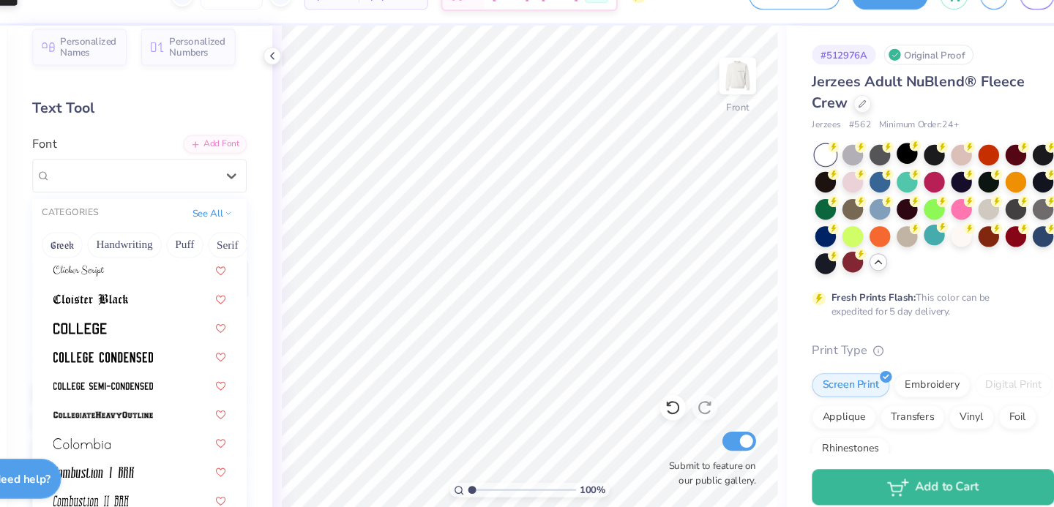
scroll to position [1955, 0]
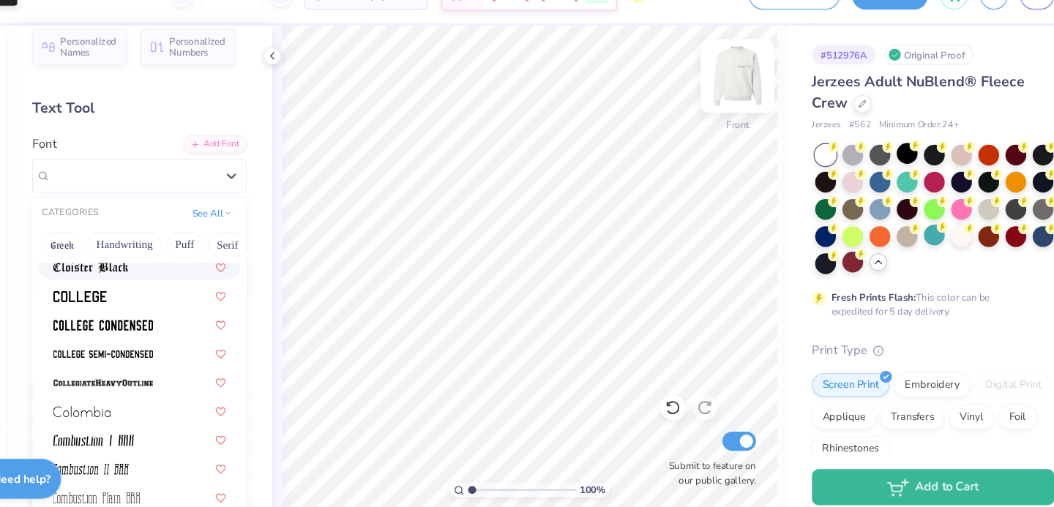
click at [749, 121] on div at bounding box center [734, 99] width 67 height 67
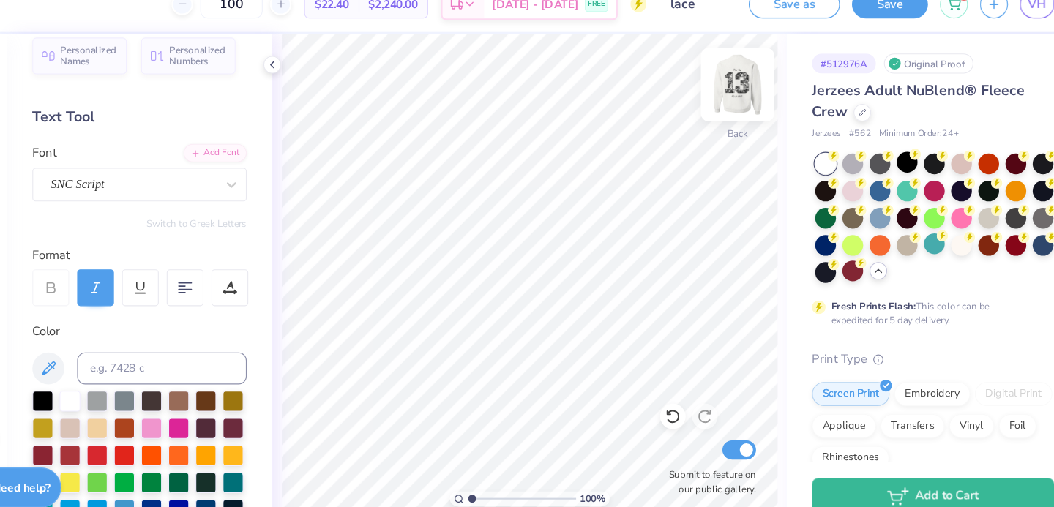
click at [722, 97] on img at bounding box center [734, 99] width 59 height 59
